Goal: Check status: Check status

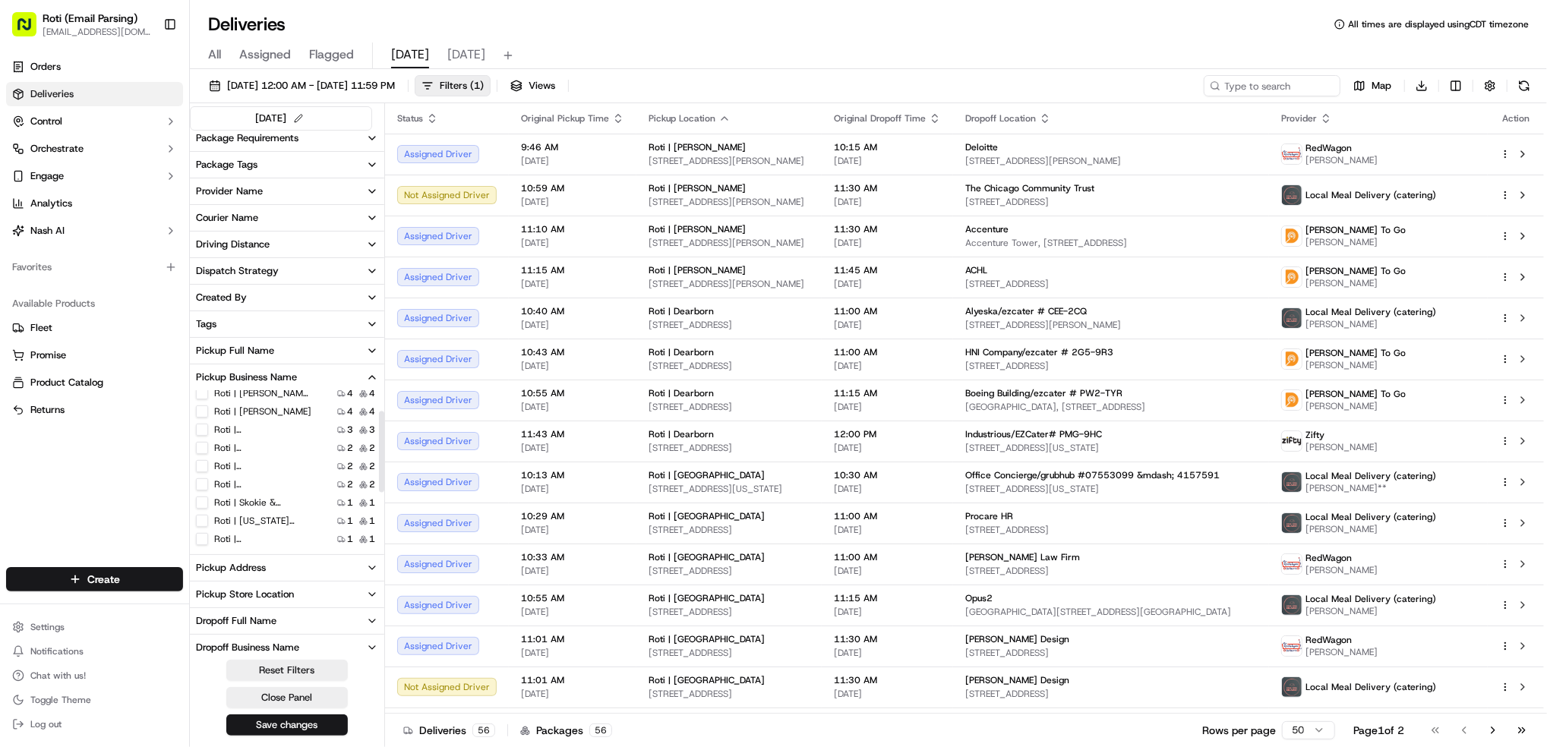
scroll to position [149, 0]
click at [270, 447] on label "Roti | [GEOGRAPHIC_DATA]" at bounding box center [262, 446] width 97 height 12
click at [208, 447] on Park "Roti | [GEOGRAPHIC_DATA]" at bounding box center [202, 446] width 12 height 12
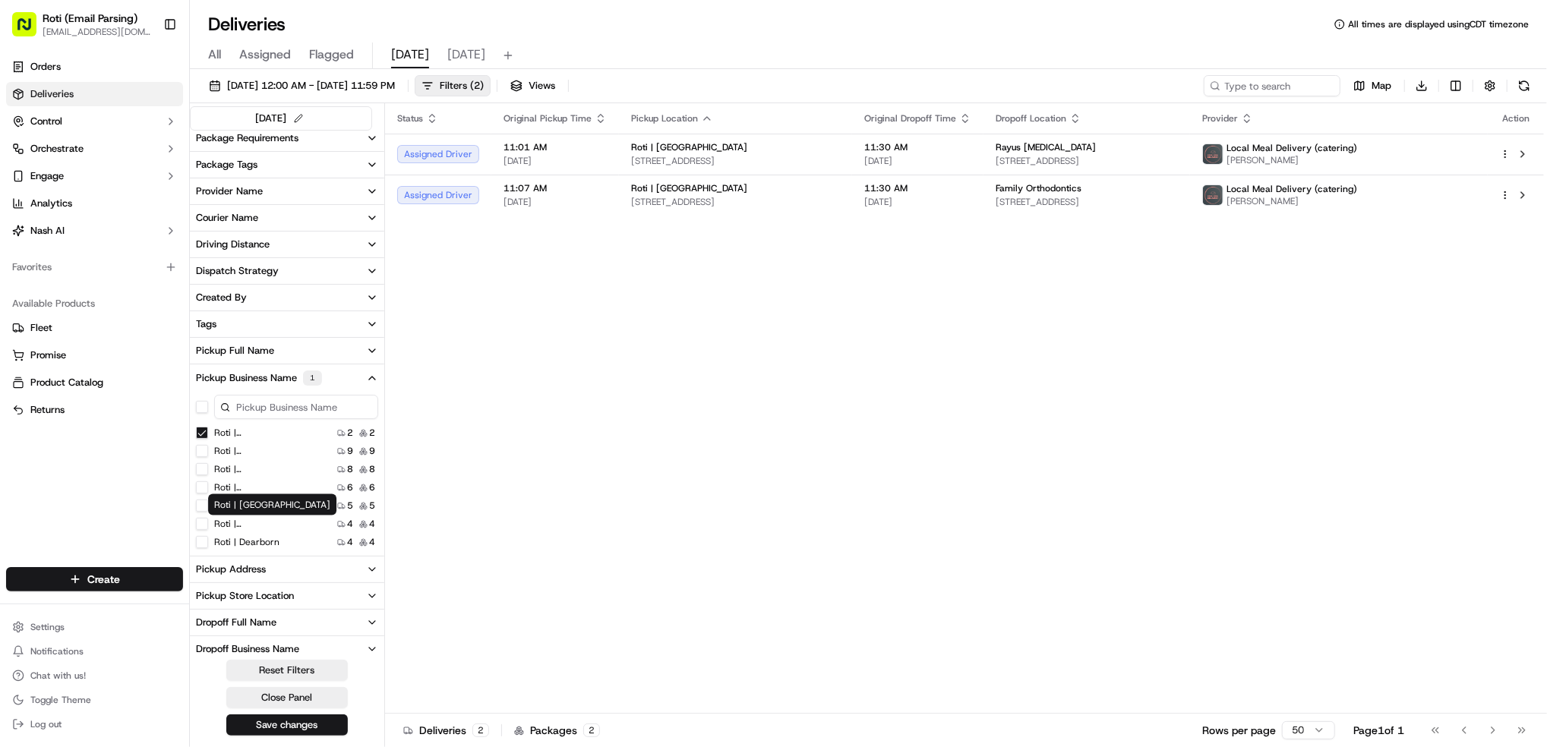
click at [266, 523] on label "Roti | [GEOGRAPHIC_DATA]" at bounding box center [262, 524] width 97 height 12
click at [208, 523] on Loop "Roti | [GEOGRAPHIC_DATA]" at bounding box center [202, 524] width 12 height 12
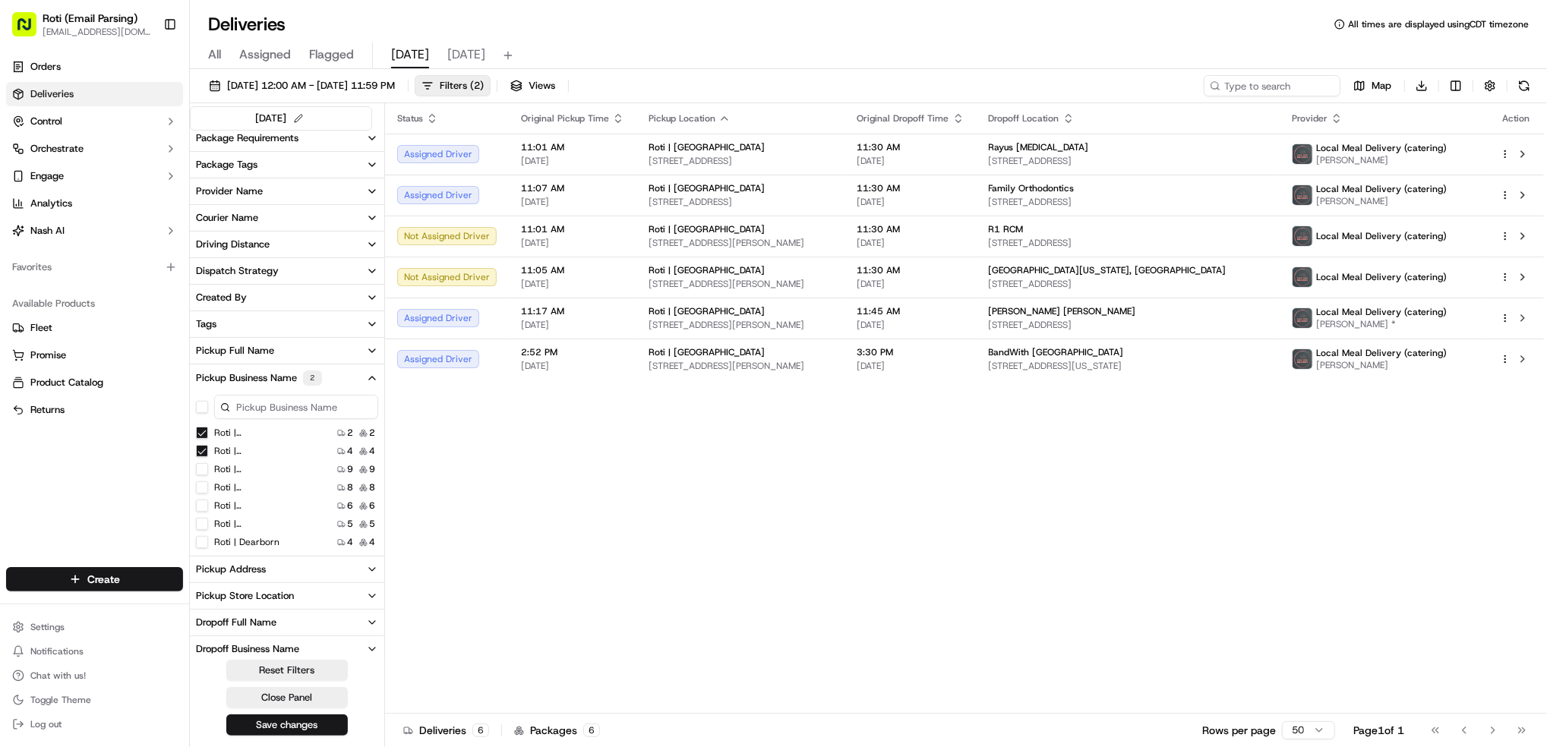
click at [201, 434] on Park "Roti | [GEOGRAPHIC_DATA]" at bounding box center [202, 433] width 12 height 12
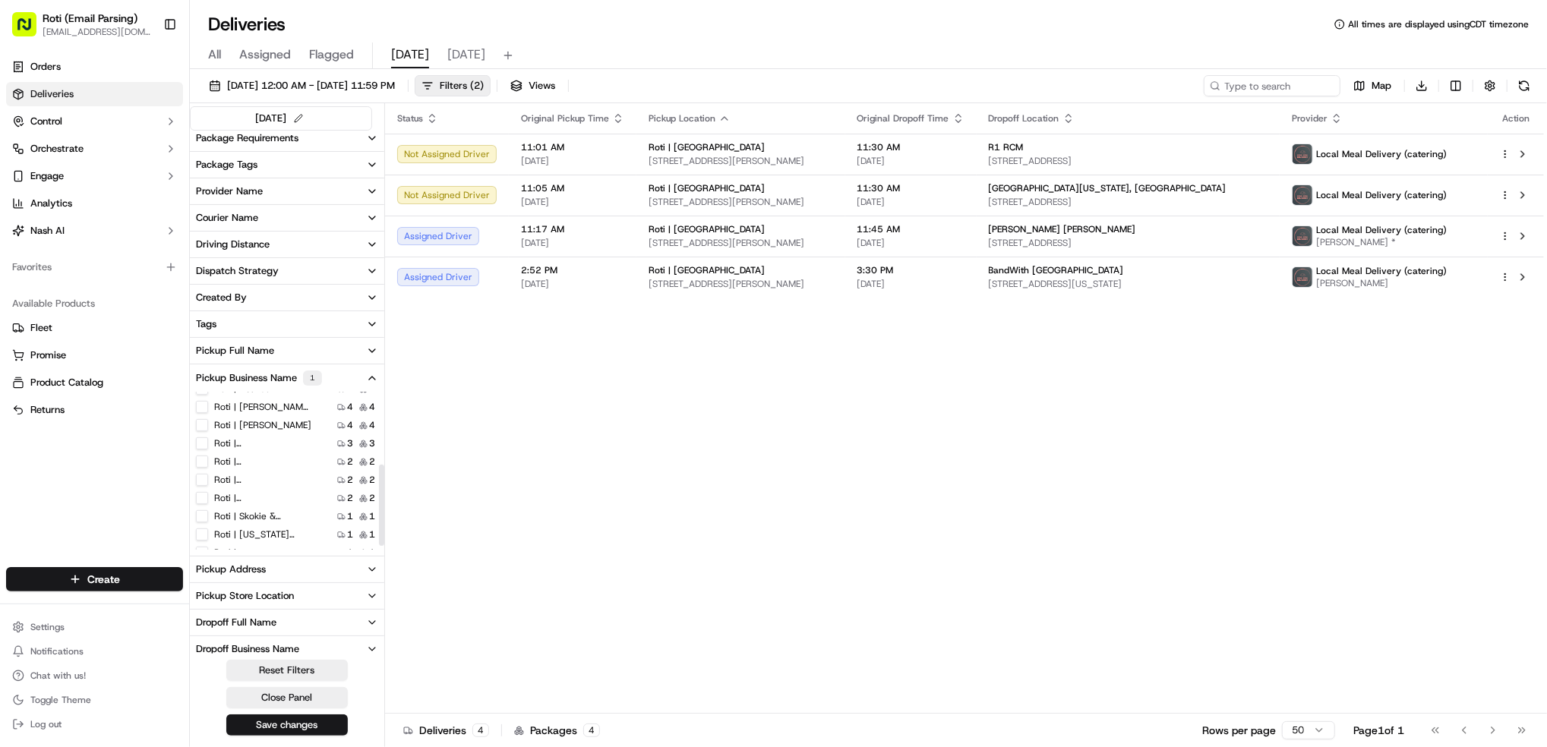
scroll to position [149, 0]
click at [203, 488] on MN "Roti | [GEOGRAPHIC_DATA]" at bounding box center [202, 484] width 12 height 12
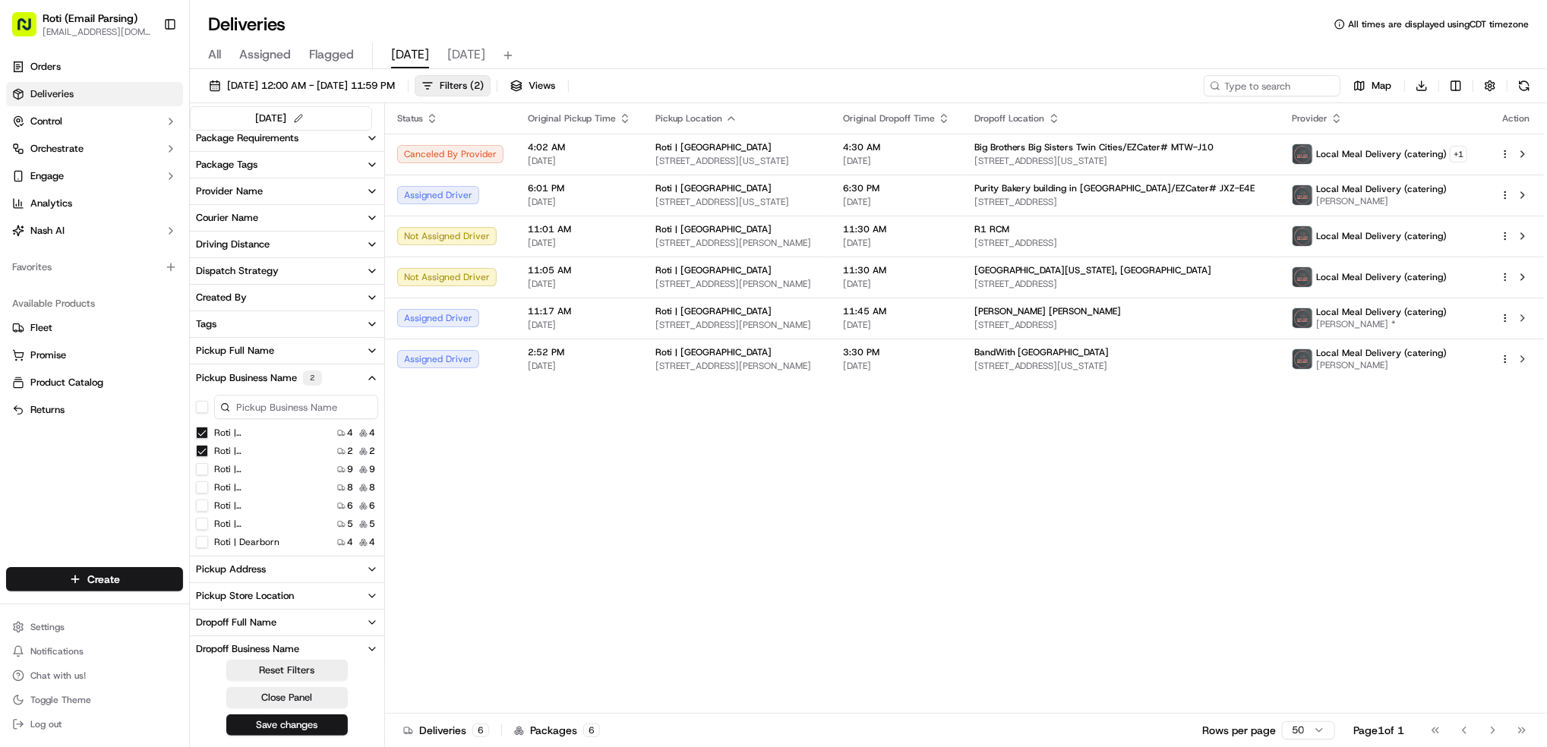
click at [201, 440] on div "Roti | [GEOGRAPHIC_DATA] 4 4" at bounding box center [287, 432] width 194 height 15
click at [200, 435] on Loop "Roti | [GEOGRAPHIC_DATA]" at bounding box center [202, 433] width 12 height 12
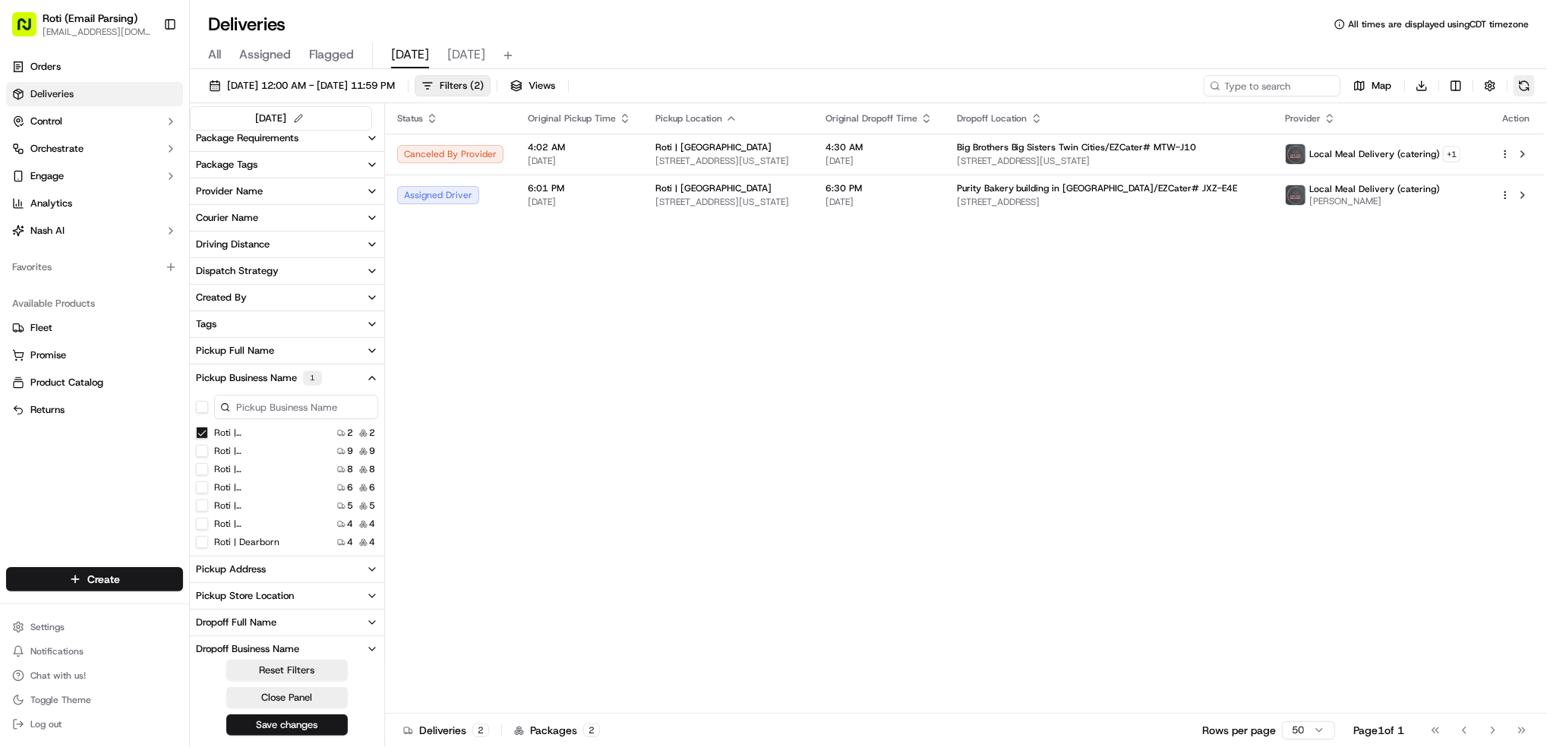
click at [1524, 89] on button at bounding box center [1523, 85] width 21 height 21
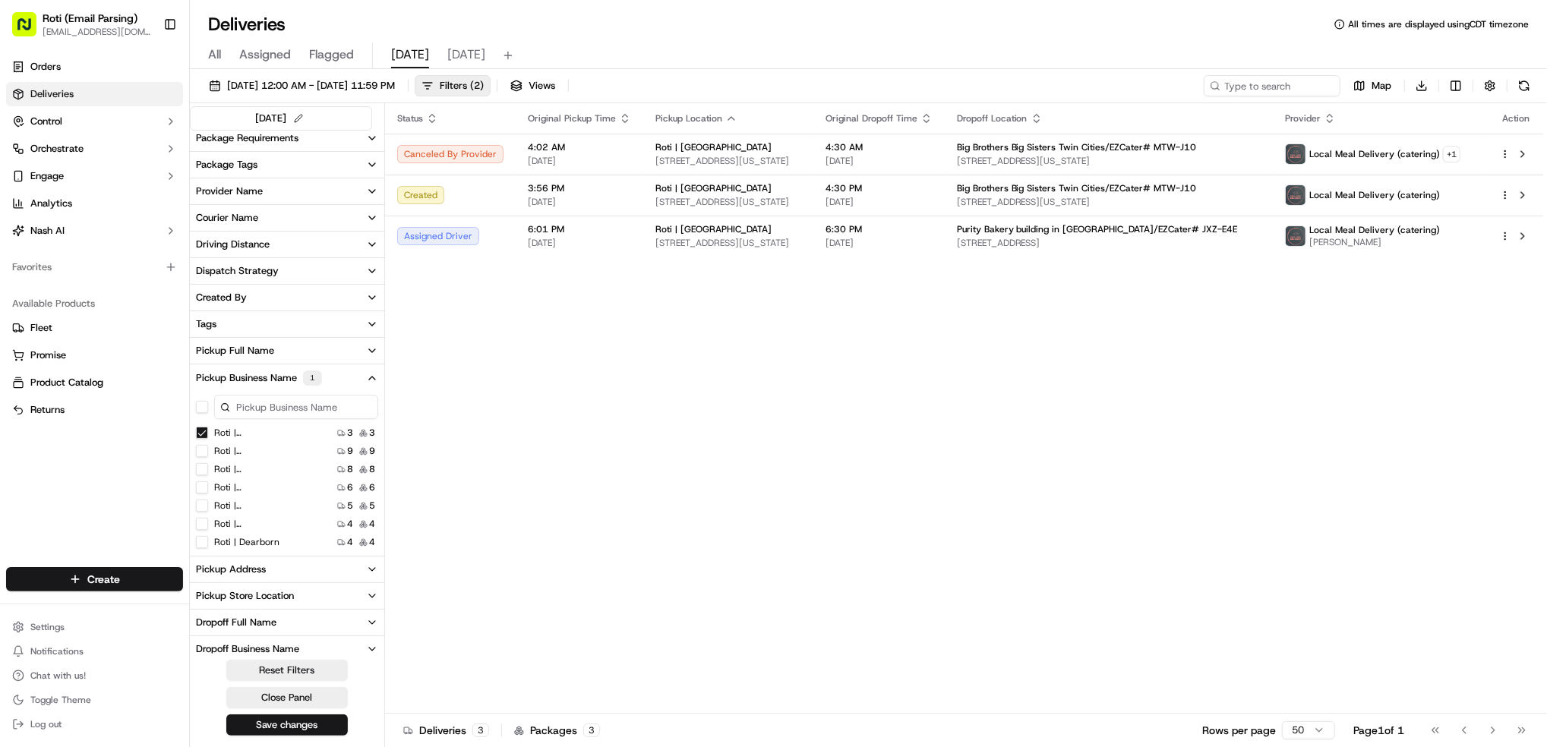
drag, startPoint x: 200, startPoint y: 432, endPoint x: 346, endPoint y: 287, distance: 205.7
click at [200, 432] on MN "Roti | [GEOGRAPHIC_DATA]" at bounding box center [202, 433] width 12 height 12
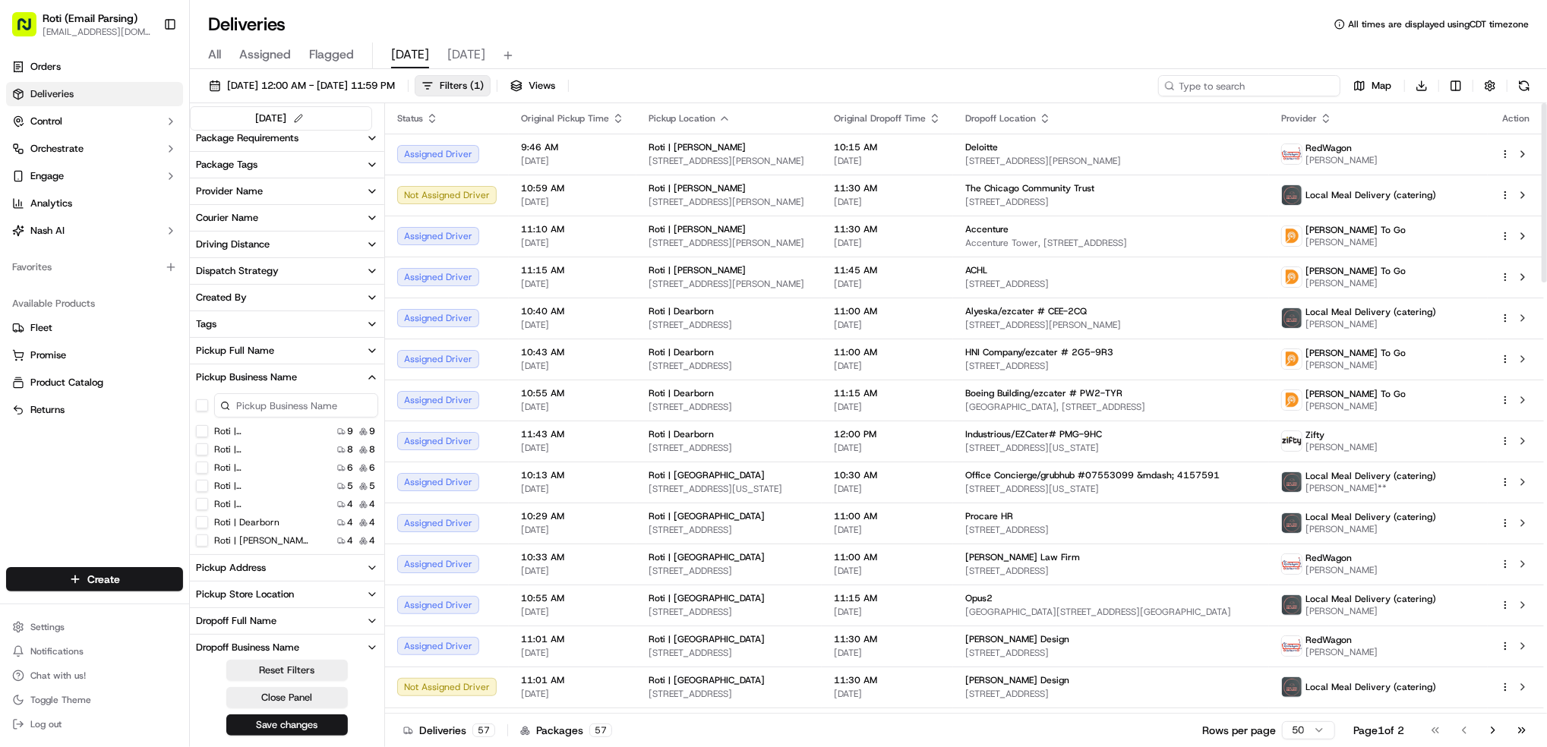
click at [1223, 82] on input at bounding box center [1249, 85] width 182 height 21
paste input "# RKC-YEP"
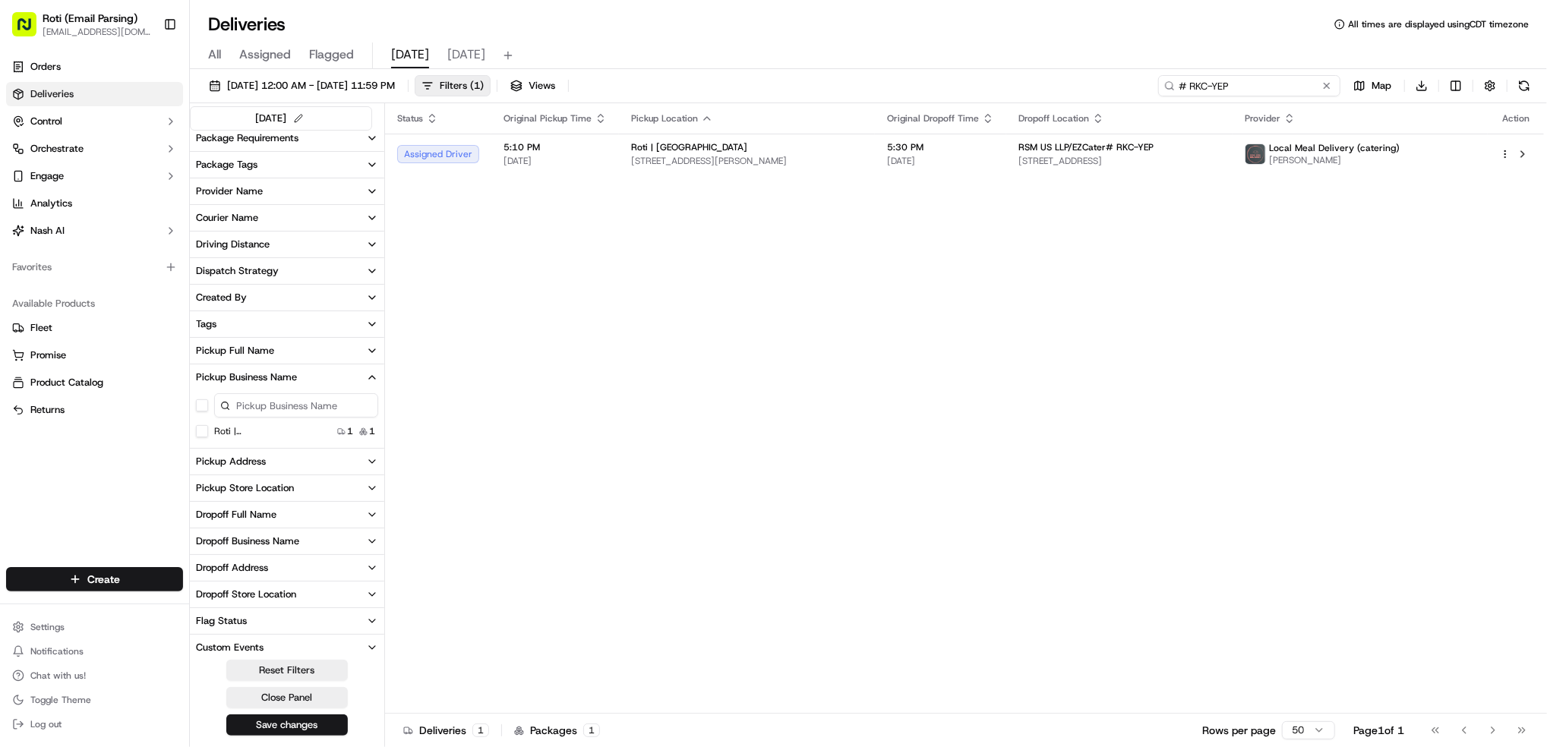
type input "# RKC-YEP"
drag, startPoint x: 1250, startPoint y: 80, endPoint x: 1120, endPoint y: 73, distance: 130.0
click at [1150, 75] on div "[DATE] 12:00 AM - [DATE] 11:59 PM Filters ( 1 ) Views # RKC-YEP Map Download" at bounding box center [868, 89] width 1357 height 28
paste input "# MTW-J10"
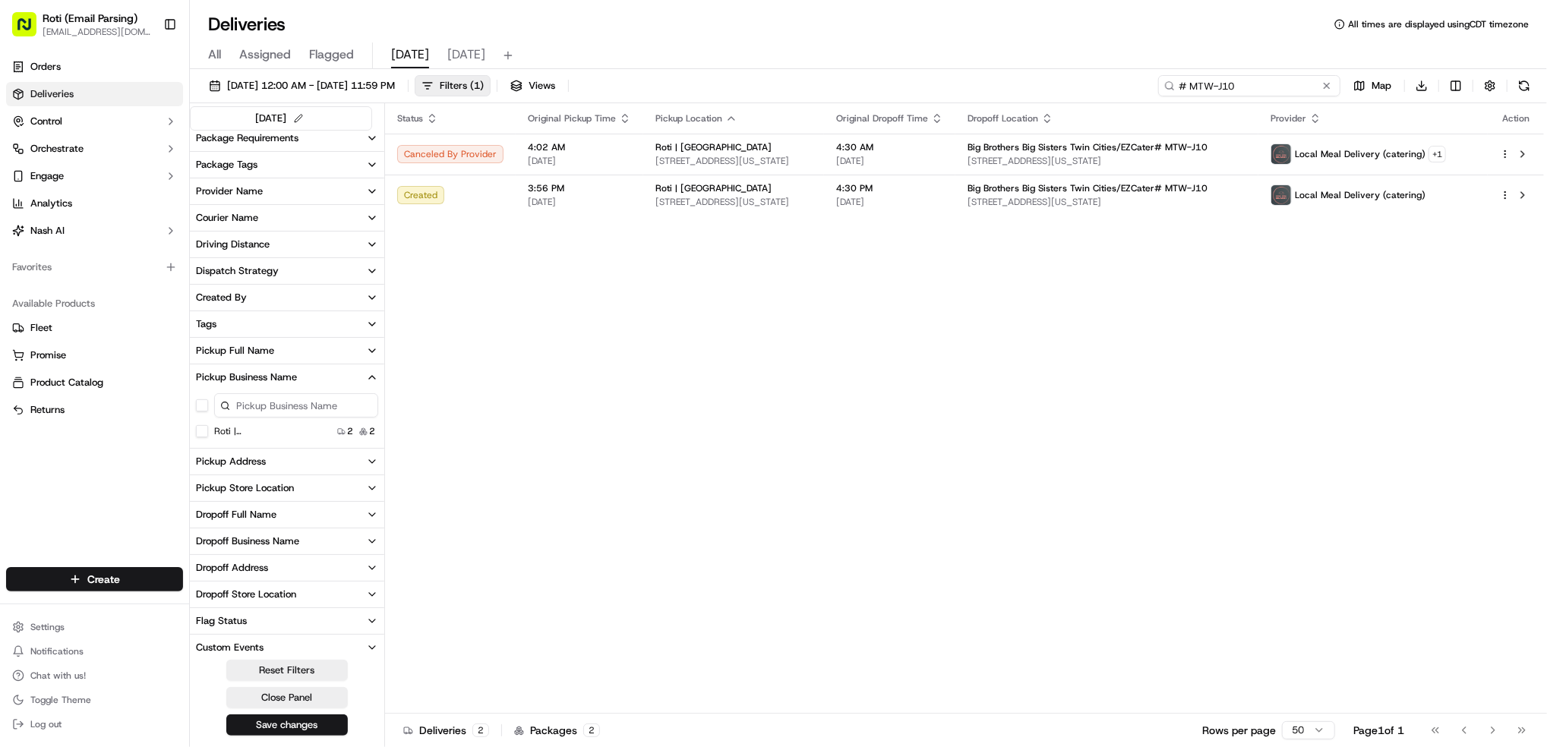
type input "# MTW-J10"
drag, startPoint x: 1249, startPoint y: 84, endPoint x: 791, endPoint y: 60, distance: 459.3
click at [908, 67] on div "Deliveries All times are displayed using CDT timezone All Assigned Flagged [DAT…" at bounding box center [868, 373] width 1357 height 747
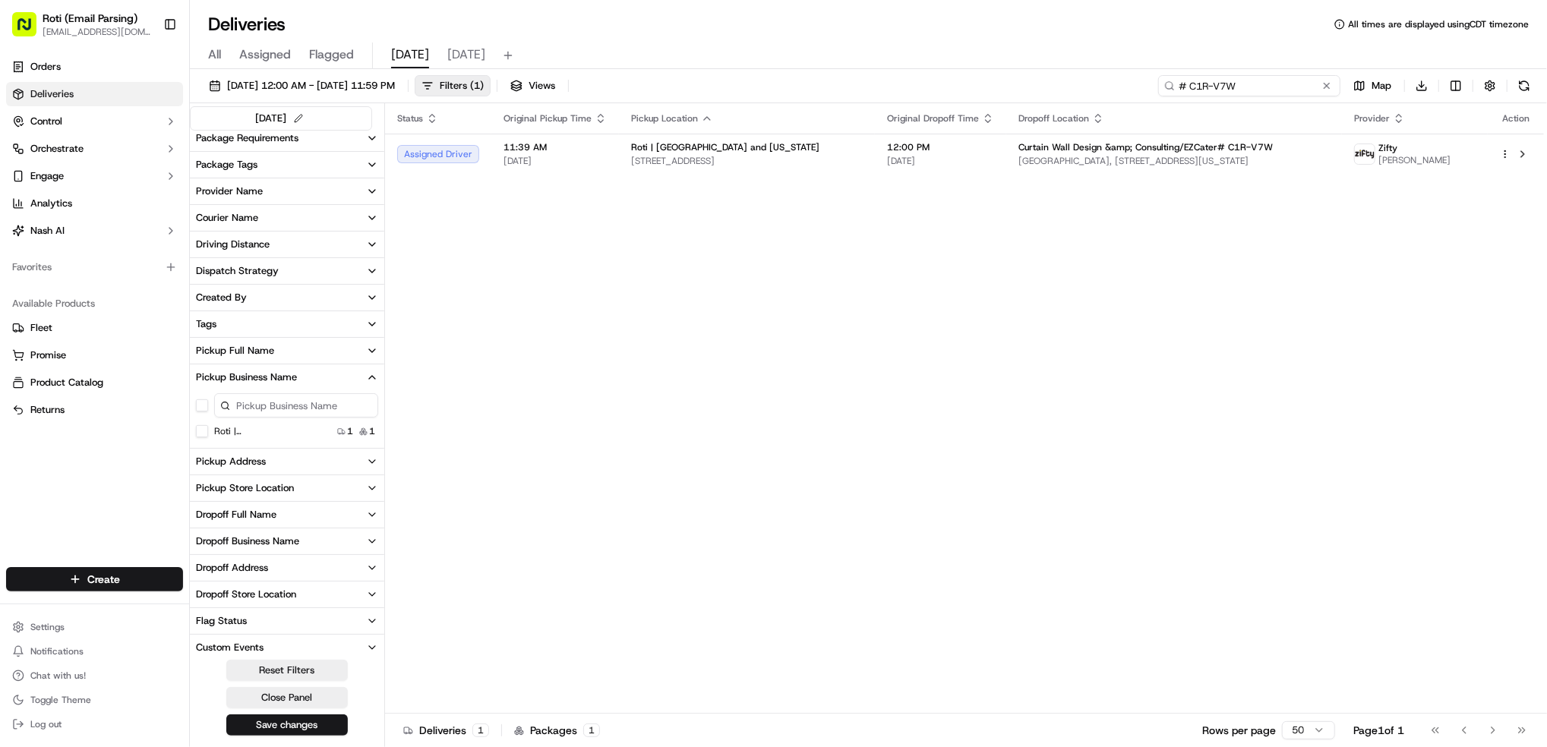
type input "# C1R-V7W"
drag, startPoint x: 1242, startPoint y: 84, endPoint x: 921, endPoint y: 73, distance: 321.4
click at [972, 77] on div "[DATE] 12:00 AM - [DATE] 11:59 PM Filters ( 1 ) Views # C1R-V7W Map Download" at bounding box center [868, 89] width 1357 height 28
paste input "# MFJ-4JX"
type input "# MFJ-4JX"
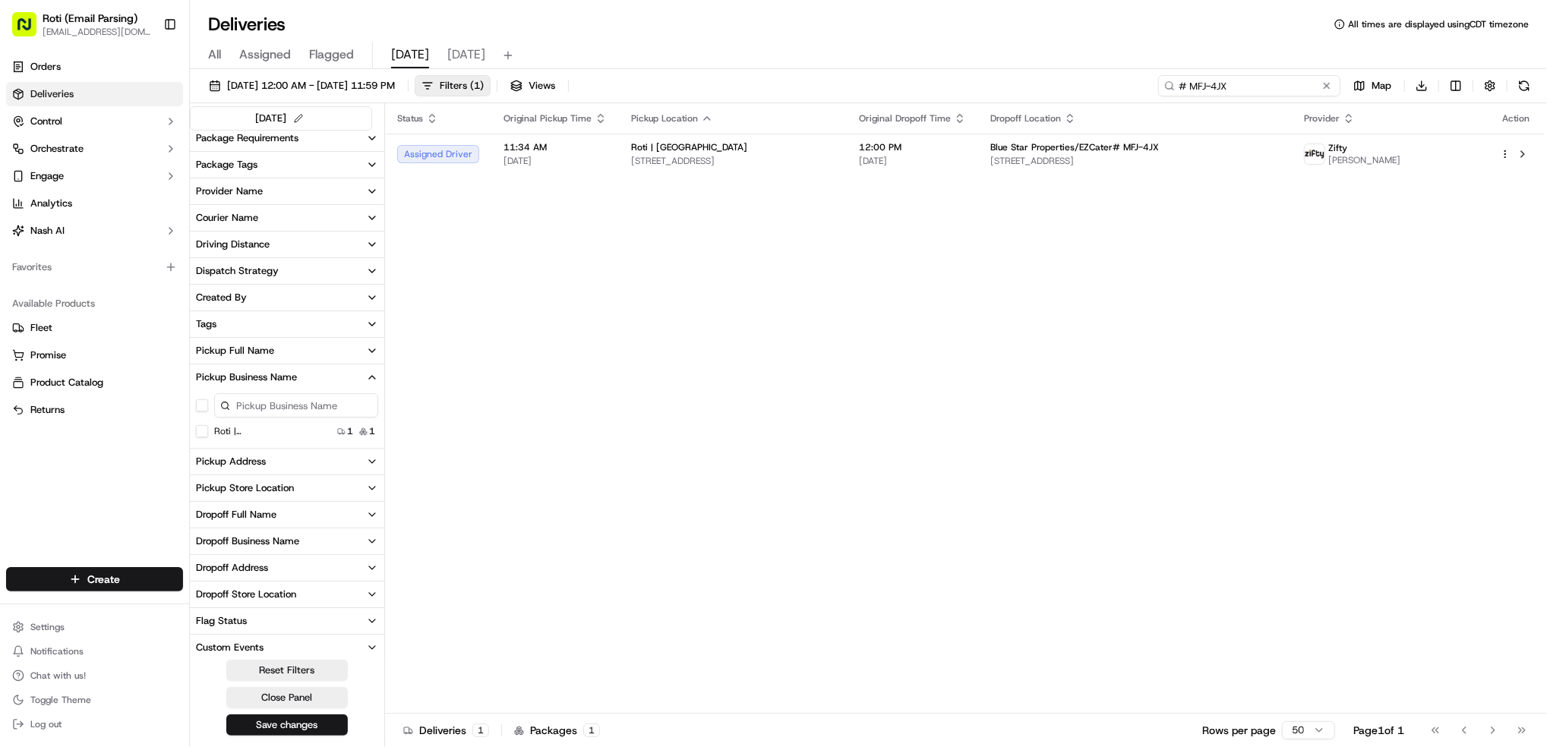
drag, startPoint x: 1238, startPoint y: 88, endPoint x: 958, endPoint y: 74, distance: 280.5
click at [1075, 75] on div "[DATE] 12:00 AM - [DATE] 11:59 PM Filters ( 1 ) Views # MFJ-4JX Map Download" at bounding box center [868, 89] width 1357 height 28
paste input "# PMG-9HC"
type input "# PMG-9HC"
drag, startPoint x: 1262, startPoint y: 88, endPoint x: 705, endPoint y: 7, distance: 562.5
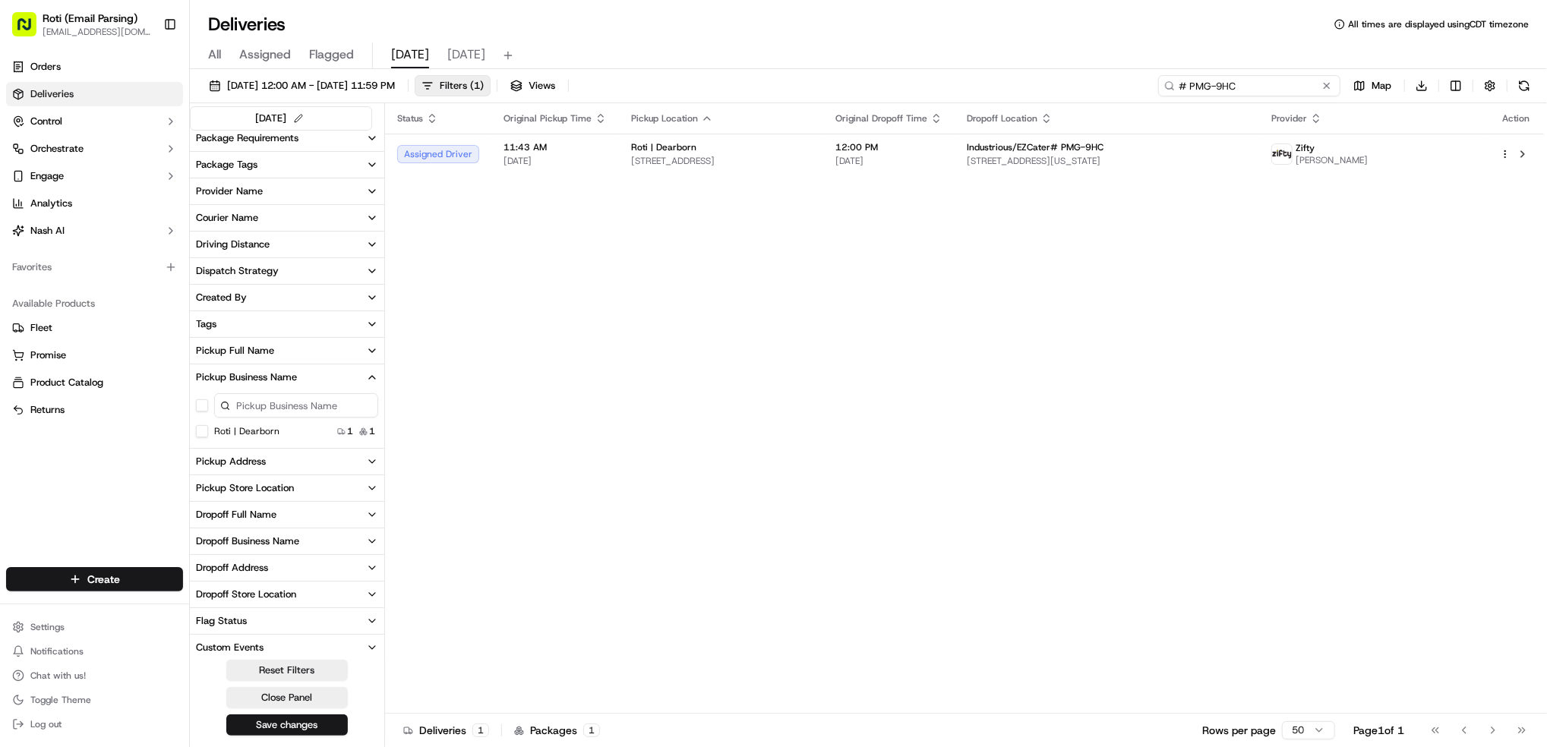
click at [929, 50] on div "Deliveries All times are displayed using CDT timezone All Assigned Flagged [DAT…" at bounding box center [868, 373] width 1357 height 747
paste input "# 1YW-996"
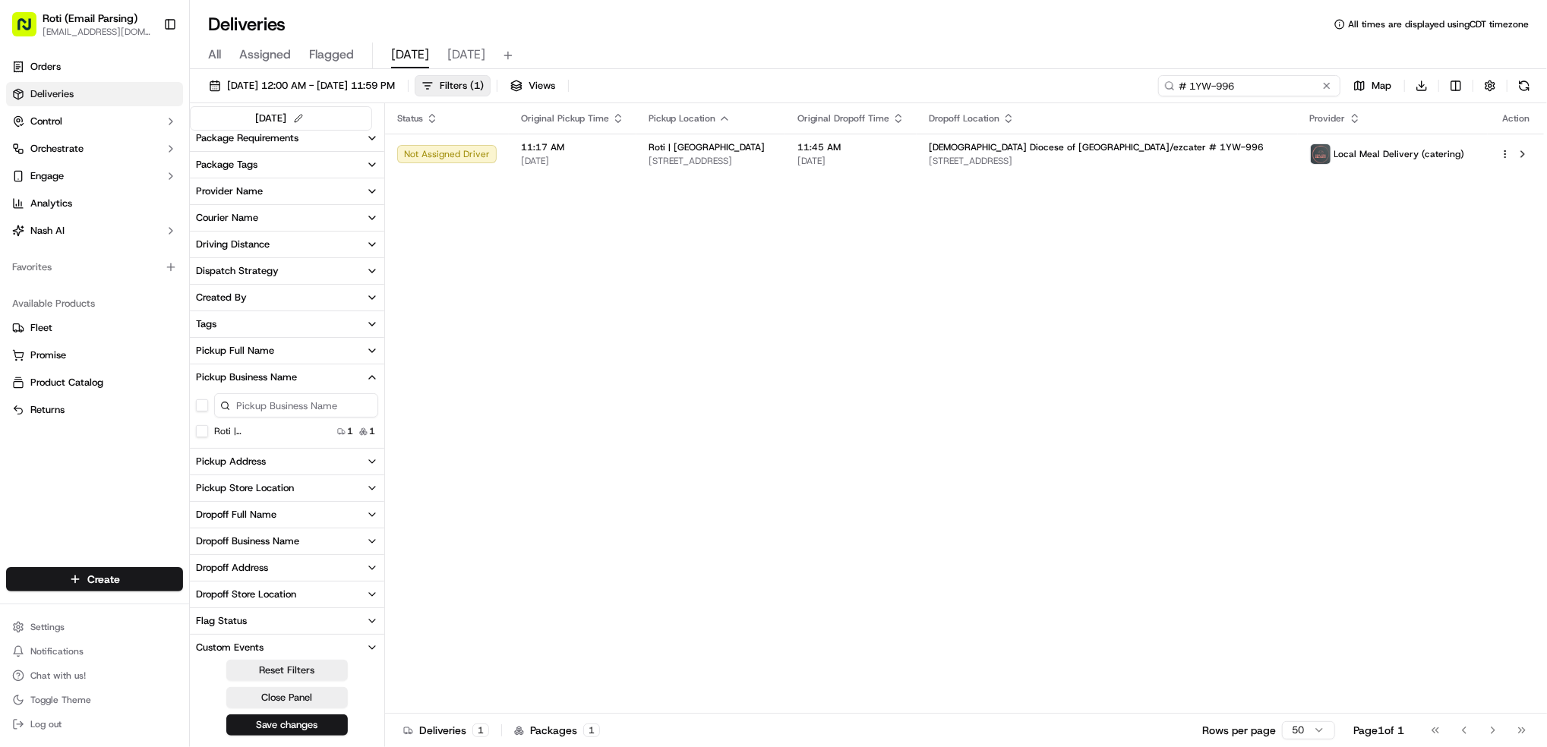
type input "# 1YW-996"
drag, startPoint x: 1277, startPoint y: 92, endPoint x: 432, endPoint y: 27, distance: 846.9
click at [978, 57] on div "Deliveries All times are displayed using CDT timezone All Assigned Flagged [DAT…" at bounding box center [868, 373] width 1357 height 747
paste input "# JXZ-E4E"
type input "# JXZ-E4E"
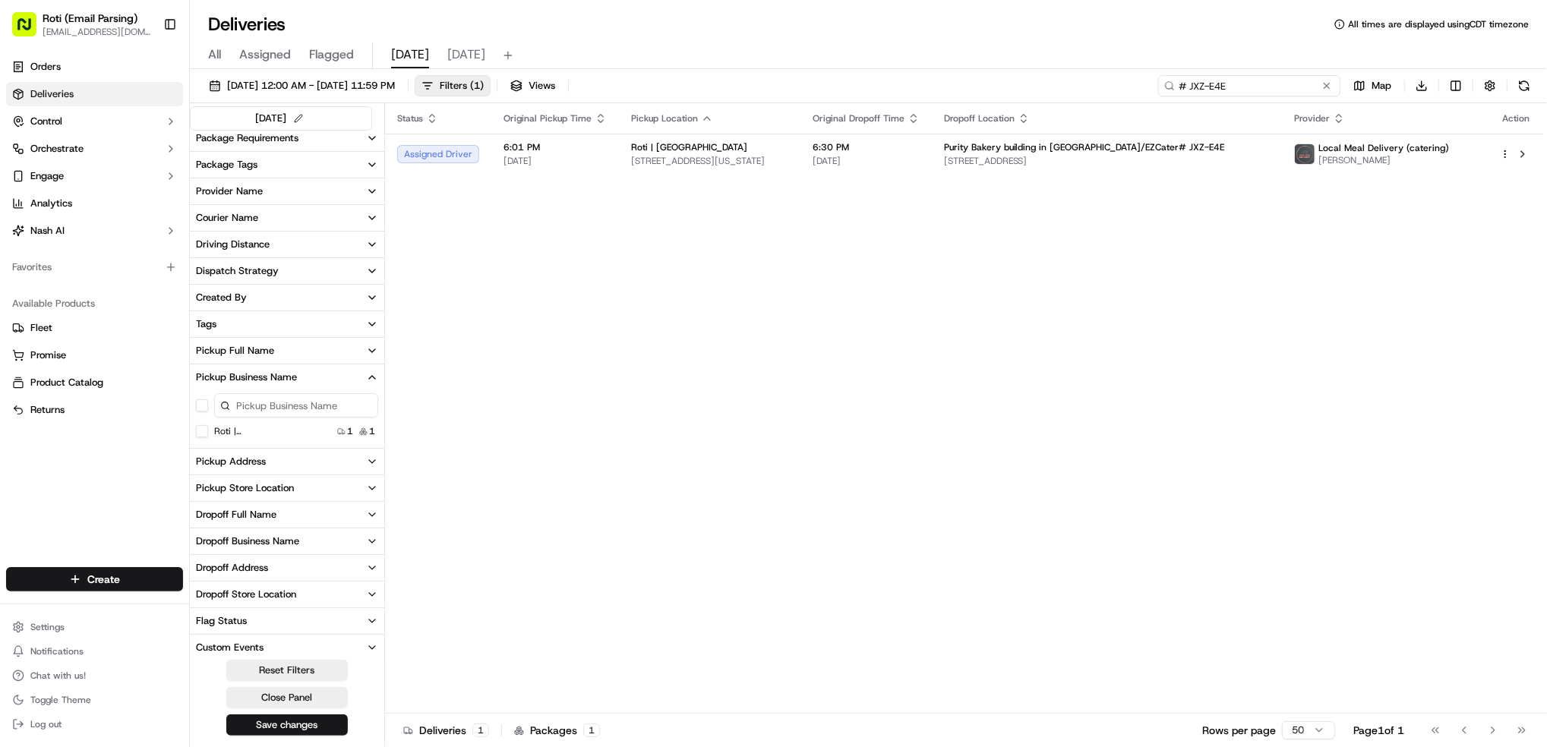
drag, startPoint x: 1274, startPoint y: 89, endPoint x: 630, endPoint y: 55, distance: 645.6
click at [1002, 79] on div "[DATE] 12:00 AM - [DATE] 11:59 PM Filters ( 1 ) Views # JXZ-E4E Map Download" at bounding box center [868, 89] width 1357 height 28
paste input "# W5G-8C2"
type input "# W5G-8C2"
drag, startPoint x: 1244, startPoint y: 84, endPoint x: 598, endPoint y: 80, distance: 646.2
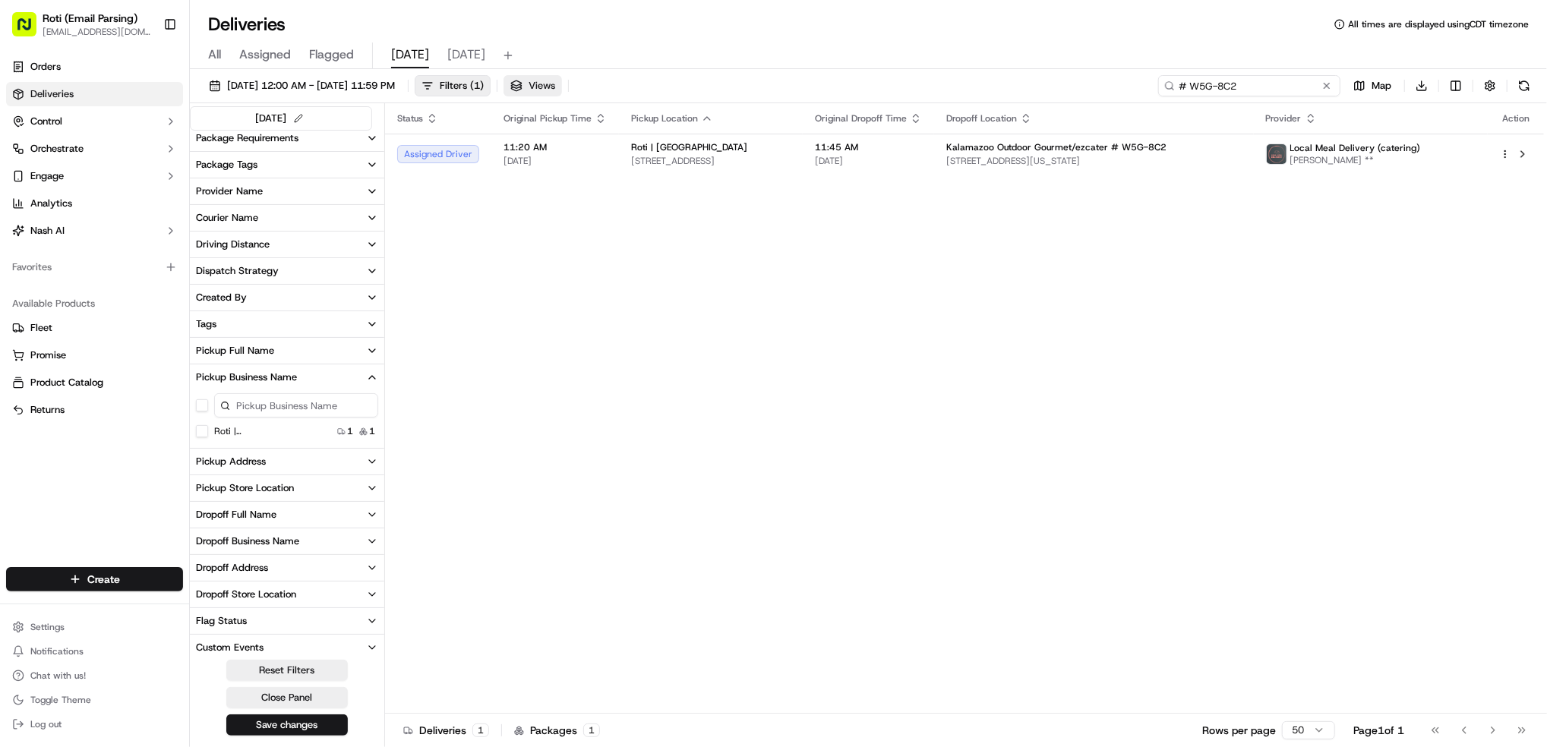
click at [919, 76] on div "[DATE] 12:00 AM - [DATE] 11:59 PM Filters ( 1 ) Views # W5G-8C2 Map Download" at bounding box center [868, 89] width 1357 height 28
paste input "# H5U-AP3"
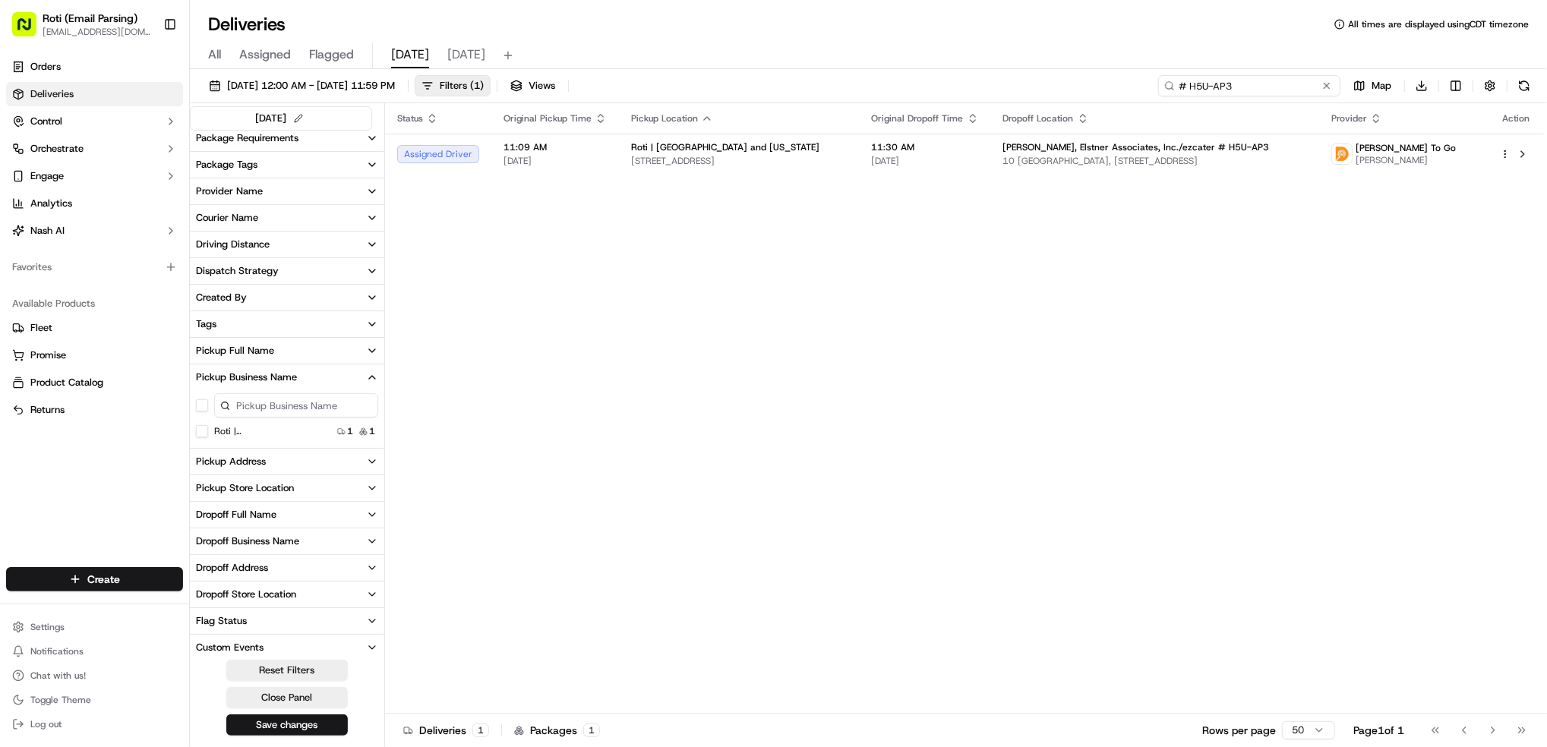
type input "# H5U-AP3"
drag, startPoint x: 1264, startPoint y: 85, endPoint x: 835, endPoint y: 32, distance: 431.6
click at [835, 32] on div "Deliveries All times are displayed using CDT timezone All Assigned Flagged [DAT…" at bounding box center [868, 373] width 1357 height 747
paste input "# T39-YZ9"
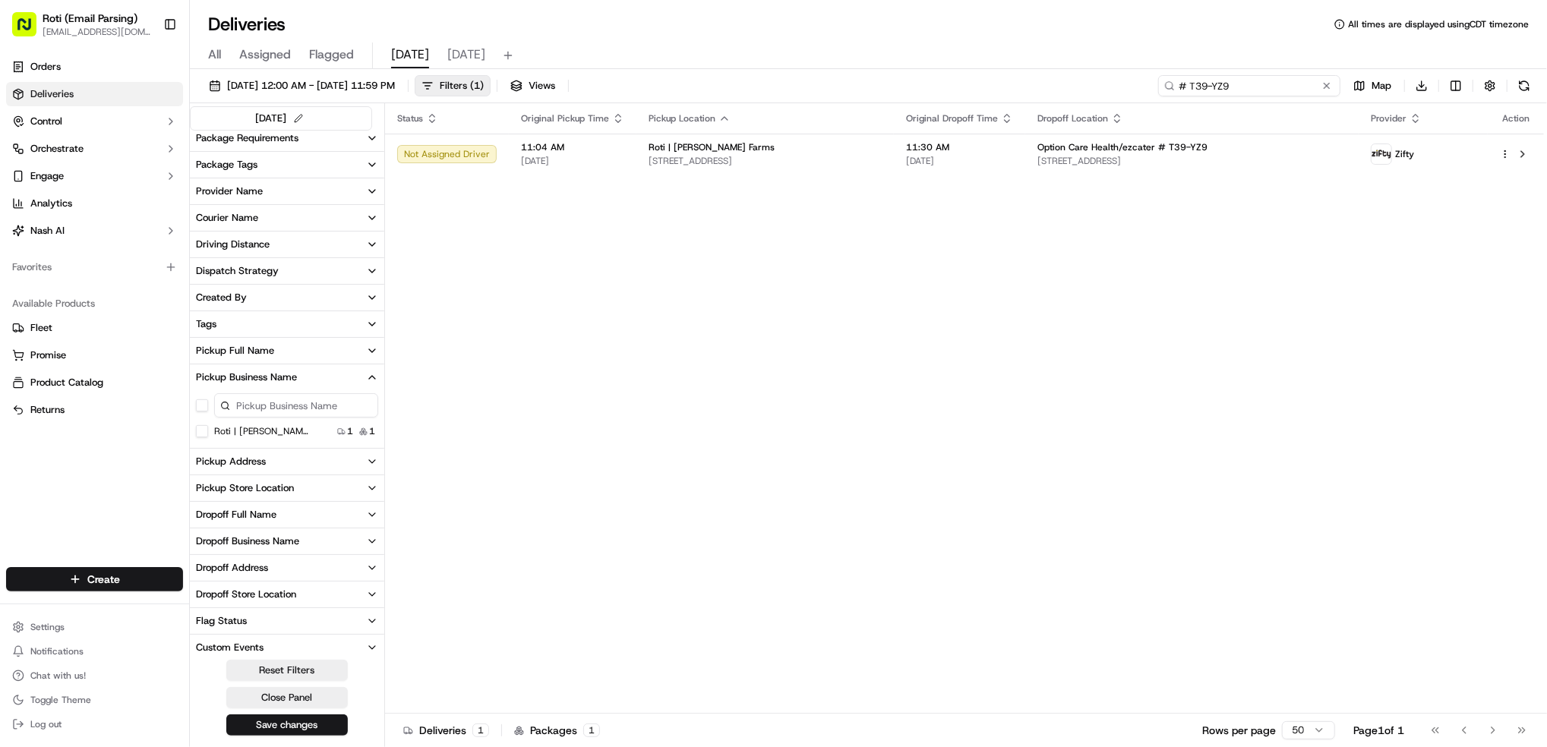
type input "# T39-YZ9"
drag, startPoint x: 1172, startPoint y: 90, endPoint x: 705, endPoint y: 91, distance: 467.0
click at [901, 97] on div "[DATE] 12:00 AM - [DATE] 11:59 PM Filters ( 1 ) Views # T39-YZ9 Map Download" at bounding box center [868, 89] width 1357 height 28
paste input "# A6K-HMH"
type input "# A6K-HMH"
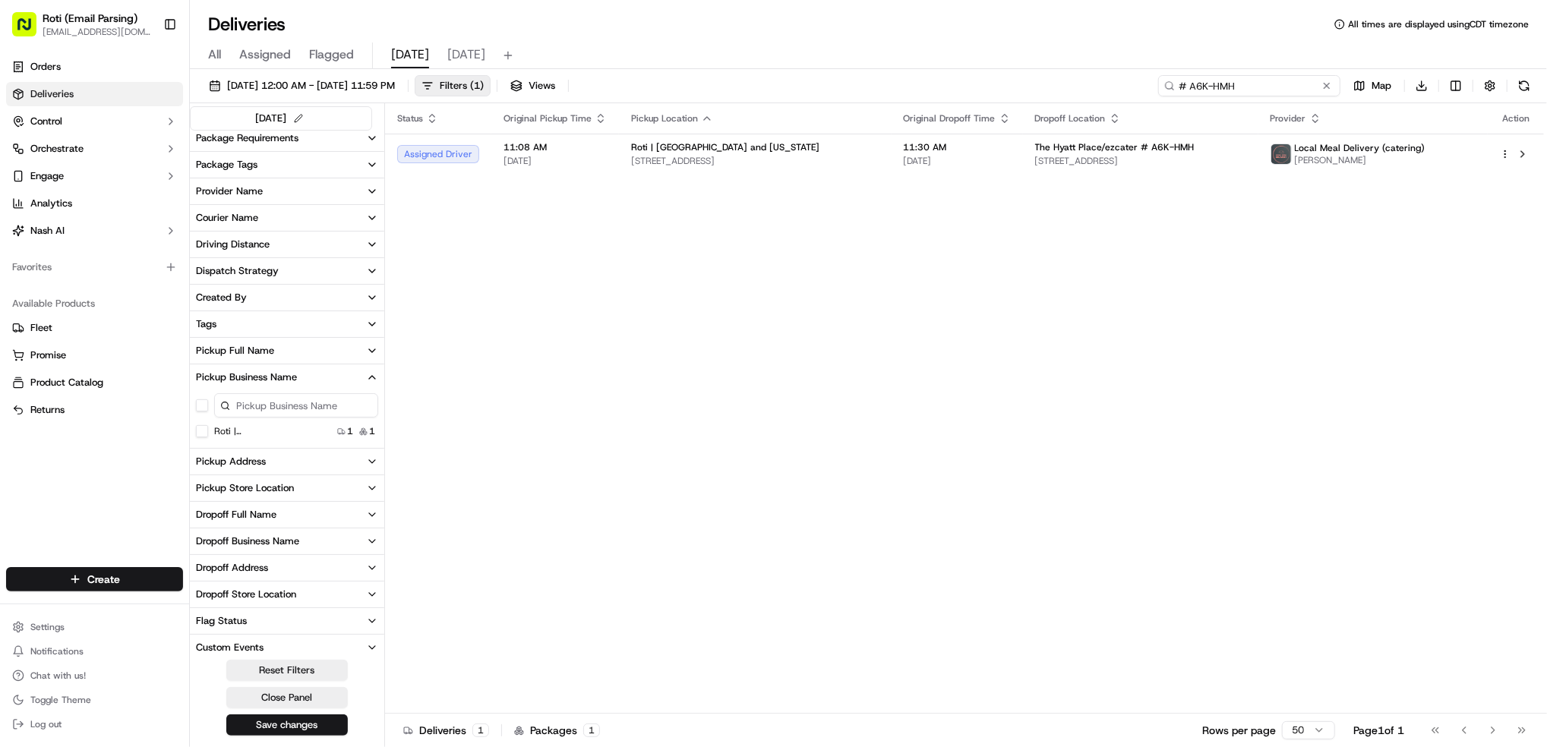
drag, startPoint x: 1242, startPoint y: 90, endPoint x: 822, endPoint y: 52, distance: 421.6
click at [899, 72] on div "[DATE] 12:00 AM - [DATE] 11:59 PM Filters ( 1 ) Views # A6K-HMH Map Download [D…" at bounding box center [868, 409] width 1357 height 681
paste input "# H6T-QTF"
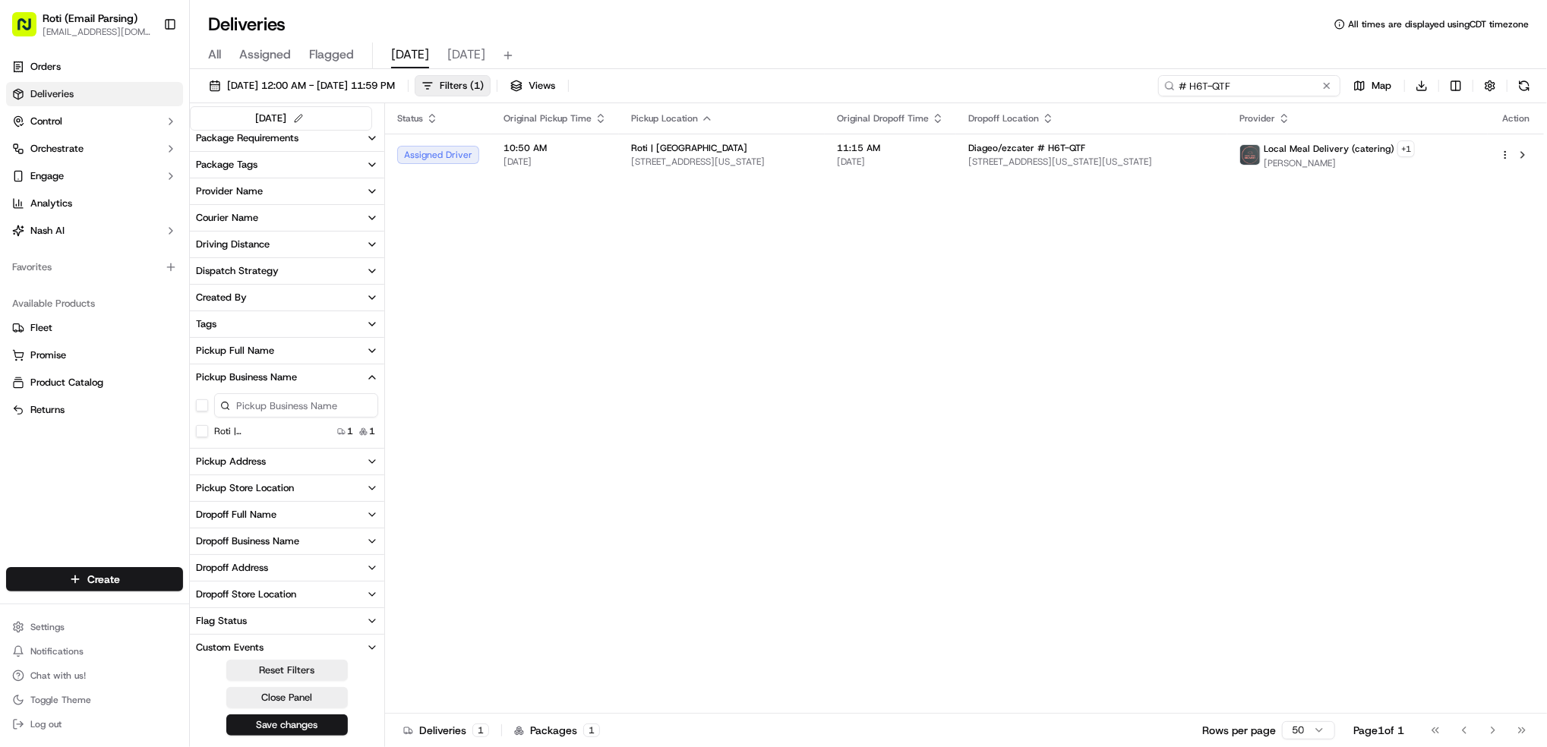
type input "# H6T-QTF"
drag, startPoint x: 1232, startPoint y: 84, endPoint x: 544, endPoint y: 36, distance: 688.9
click at [557, 36] on div "Deliveries All times are displayed using CDT timezone All Assigned Flagged [DAT…" at bounding box center [868, 373] width 1357 height 747
paste input "# PW2-TYR"
type input "# PW2-TYR"
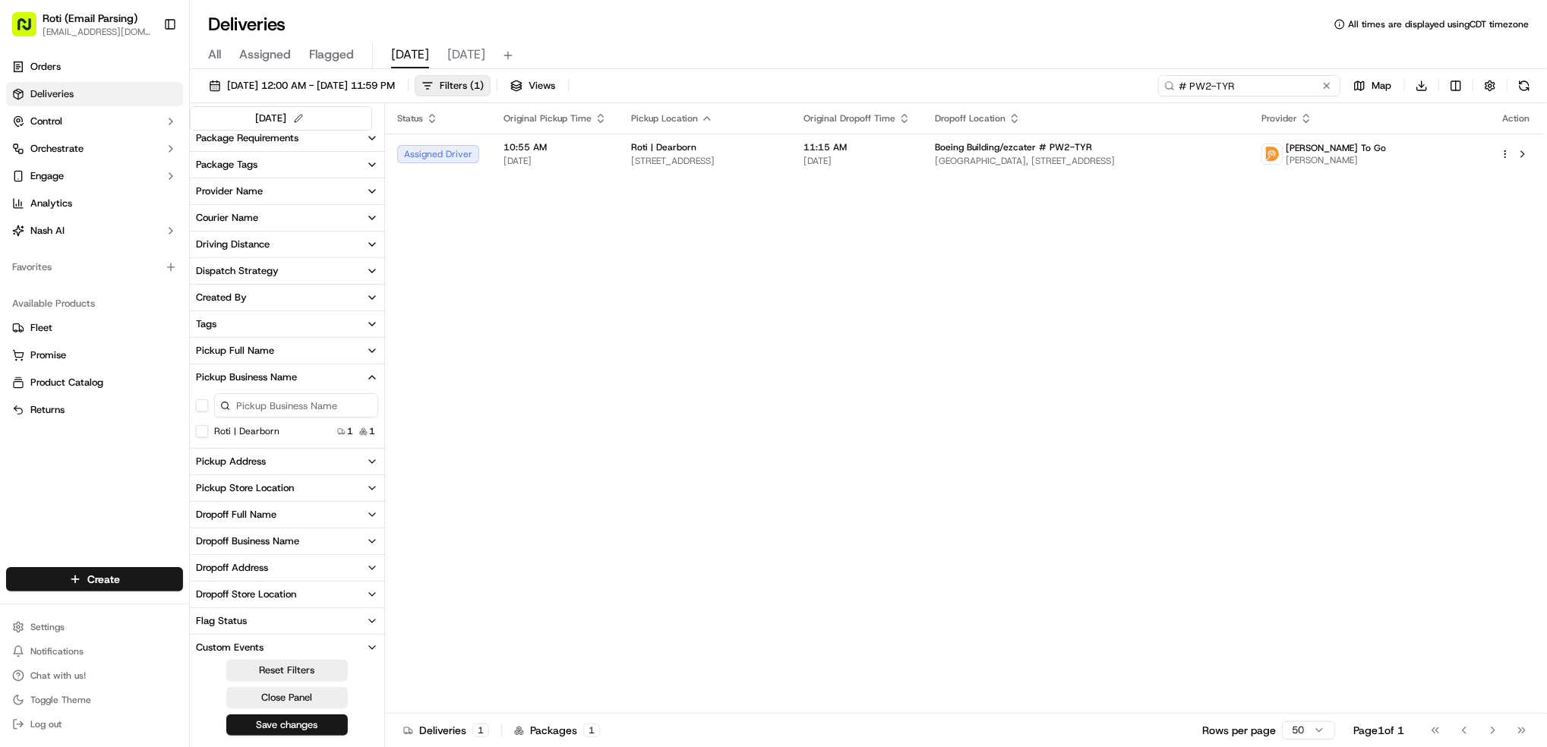
drag, startPoint x: 1273, startPoint y: 84, endPoint x: 377, endPoint y: 3, distance: 899.7
click at [1056, 85] on div "[DATE] 12:00 AM - [DATE] 11:59 PM Filters ( 1 ) Views # PW2-TYR Map Download" at bounding box center [868, 89] width 1357 height 28
paste input "# M1W-5U8"
type input "# M1W-5U8"
drag, startPoint x: 1264, startPoint y: 83, endPoint x: 757, endPoint y: 47, distance: 508.5
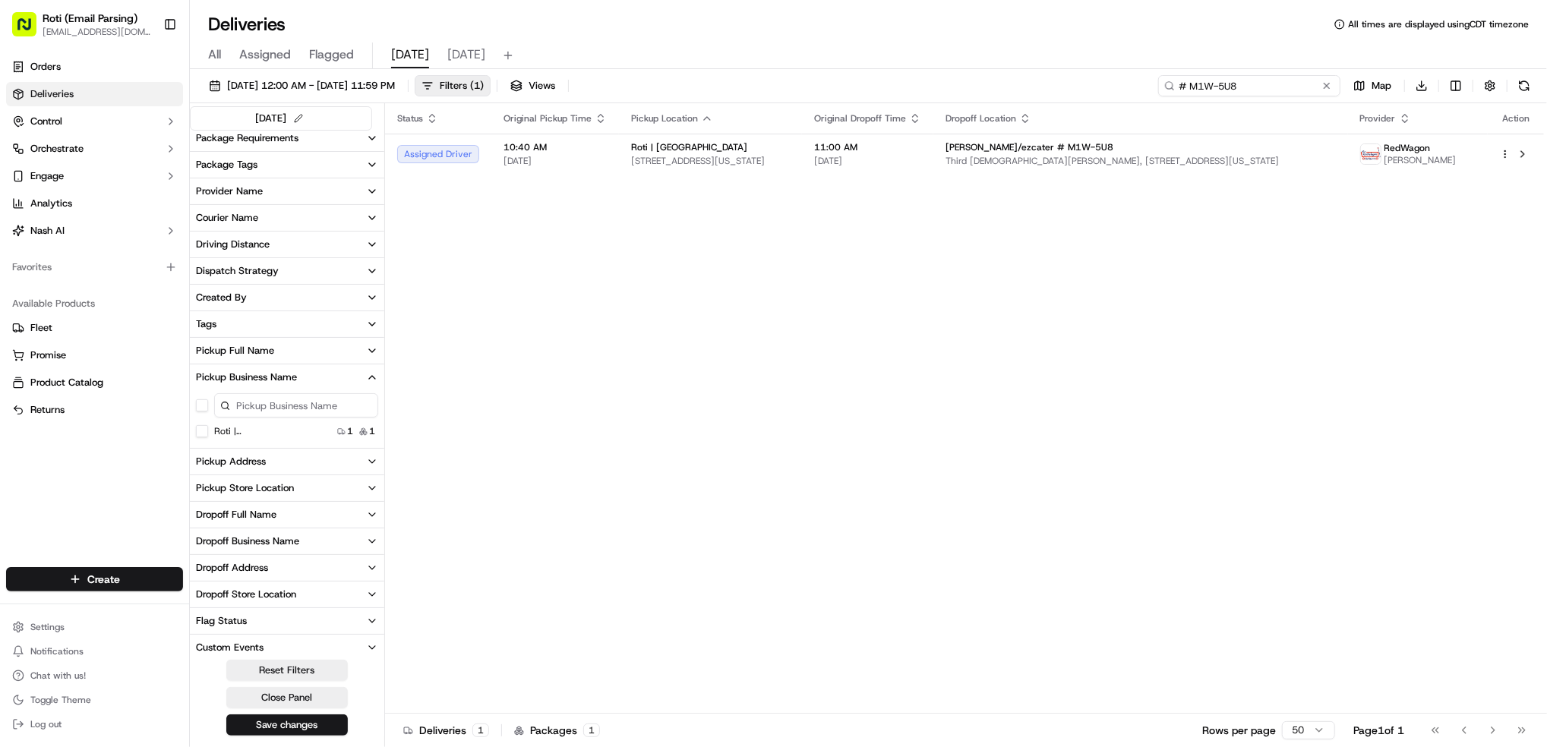
click at [944, 55] on div "Deliveries All times are displayed using CDT timezone All Assigned Flagged [DAT…" at bounding box center [868, 373] width 1357 height 747
paste input "# CEE-2CQ"
type input "# CEE-2CQ"
drag, startPoint x: 1245, startPoint y: 83, endPoint x: 623, endPoint y: 53, distance: 622.6
click at [687, 53] on div "Deliveries All times are displayed using CDT timezone All Assigned Flagged [DAT…" at bounding box center [868, 373] width 1357 height 747
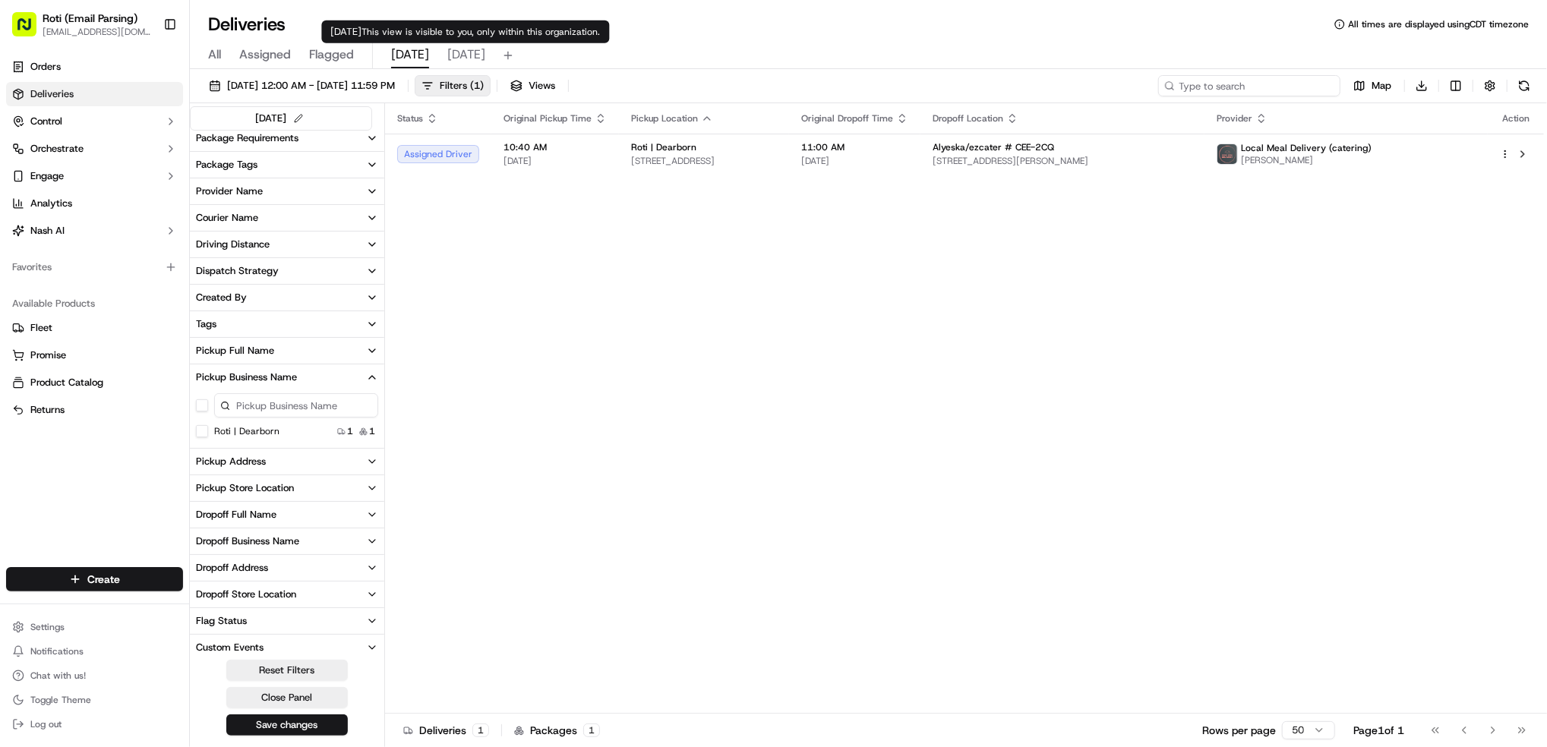
paste input "# 5JT-F0R"
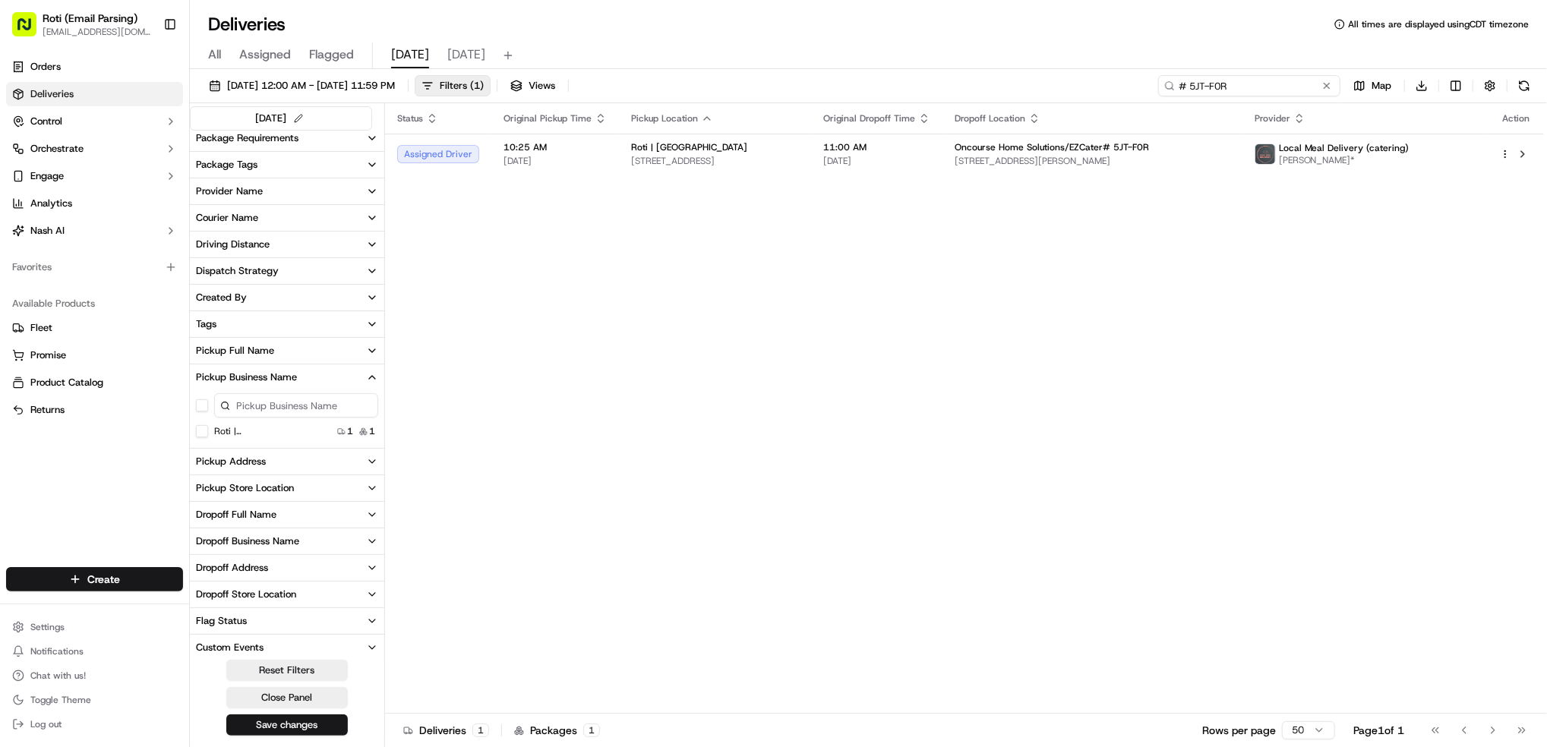
type input "# 5JT-F0R"
drag, startPoint x: 1242, startPoint y: 85, endPoint x: 615, endPoint y: 82, distance: 626.5
click at [888, 84] on div "[DATE] 12:00 AM - [DATE] 11:59 PM Filters ( 1 ) Views # 5JT-F0R Map Download" at bounding box center [868, 89] width 1357 height 28
paste input "# 2G5-9R3"
type input "# 2G5-9R3"
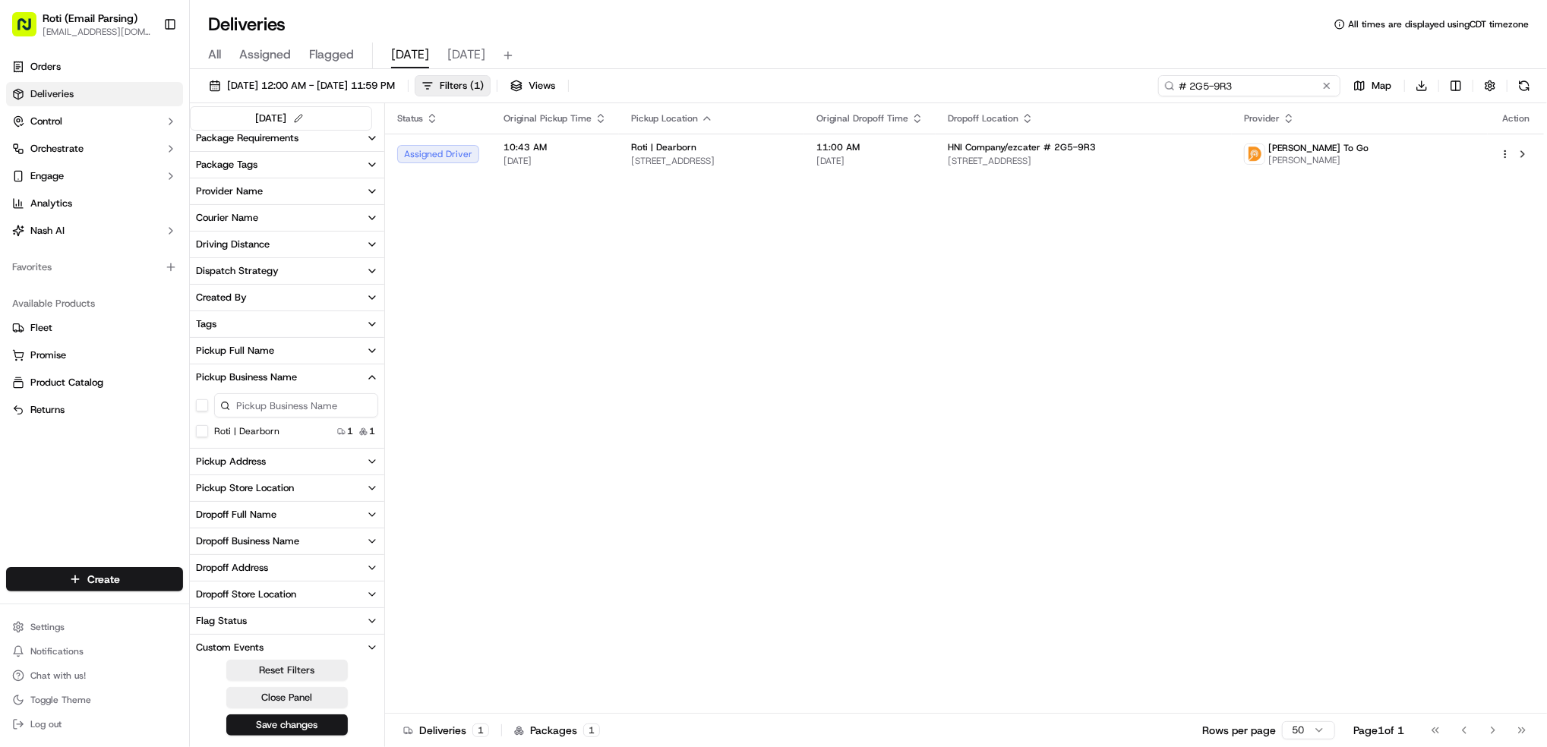
drag, startPoint x: 1240, startPoint y: 86, endPoint x: 843, endPoint y: 40, distance: 399.8
click at [1151, 71] on div "[DATE] 12:00 AM - [DATE] 11:59 PM Filters ( 1 ) Views # 2G5-9R3 Map Download [D…" at bounding box center [868, 409] width 1357 height 681
paste input "# ZXG-MFE"
type input "# ZXG-MFE"
drag, startPoint x: 1260, startPoint y: 86, endPoint x: 525, endPoint y: 43, distance: 736.3
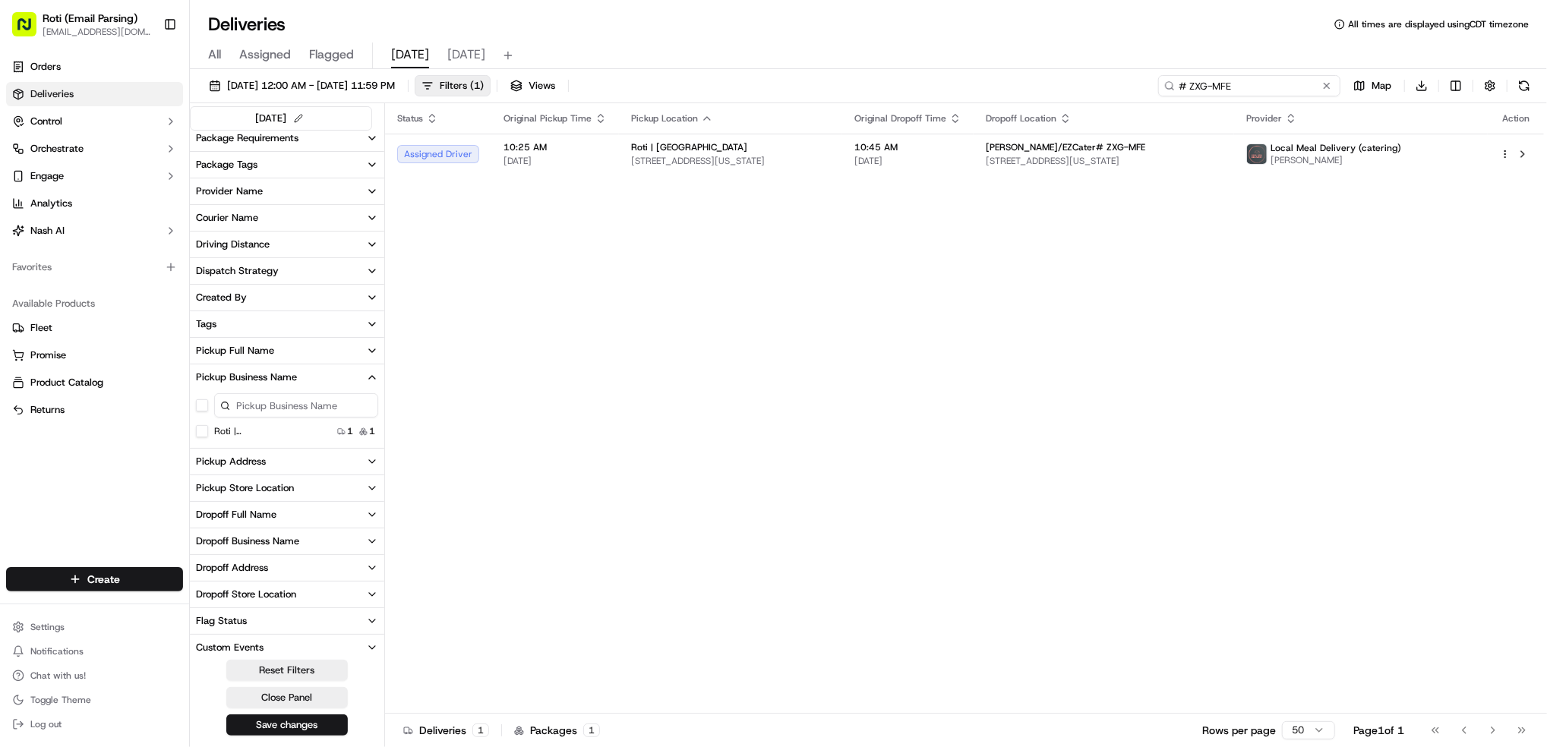
click at [1094, 77] on div "[DATE] 12:00 AM - [DATE] 11:59 PM Filters ( 1 ) Views # ZXG-MFE Map Download" at bounding box center [868, 89] width 1357 height 28
paste input "Needs Confirmation [DATE] 11:30 AM Deliver 11:15-11:30 AM [PERSON_NAME] & [PERS…"
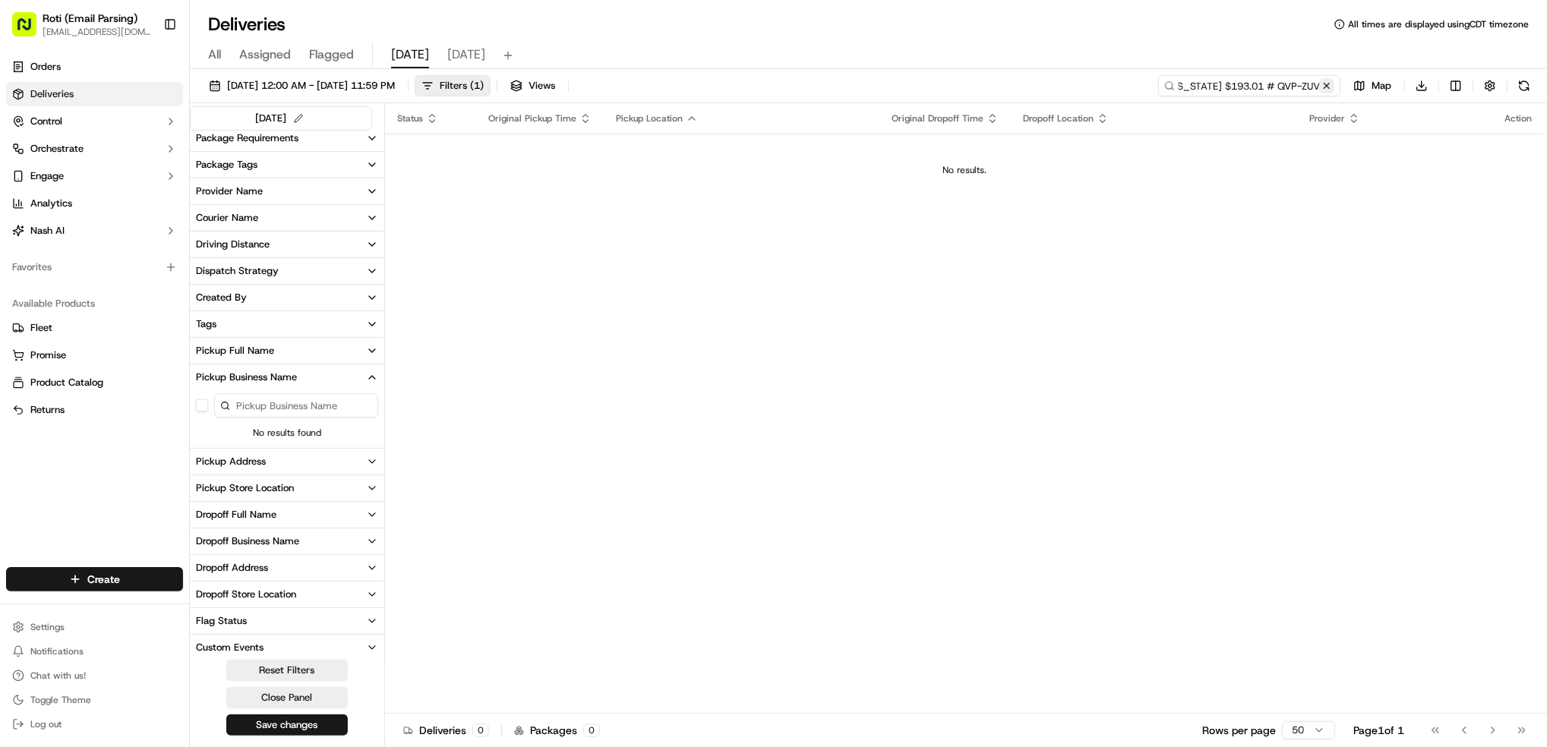
type input "Needs Confirmation [DATE] 11:30 AM Deliver 11:15-11:30 AM [PERSON_NAME] & [PERS…"
click at [1330, 90] on button at bounding box center [1326, 85] width 15 height 15
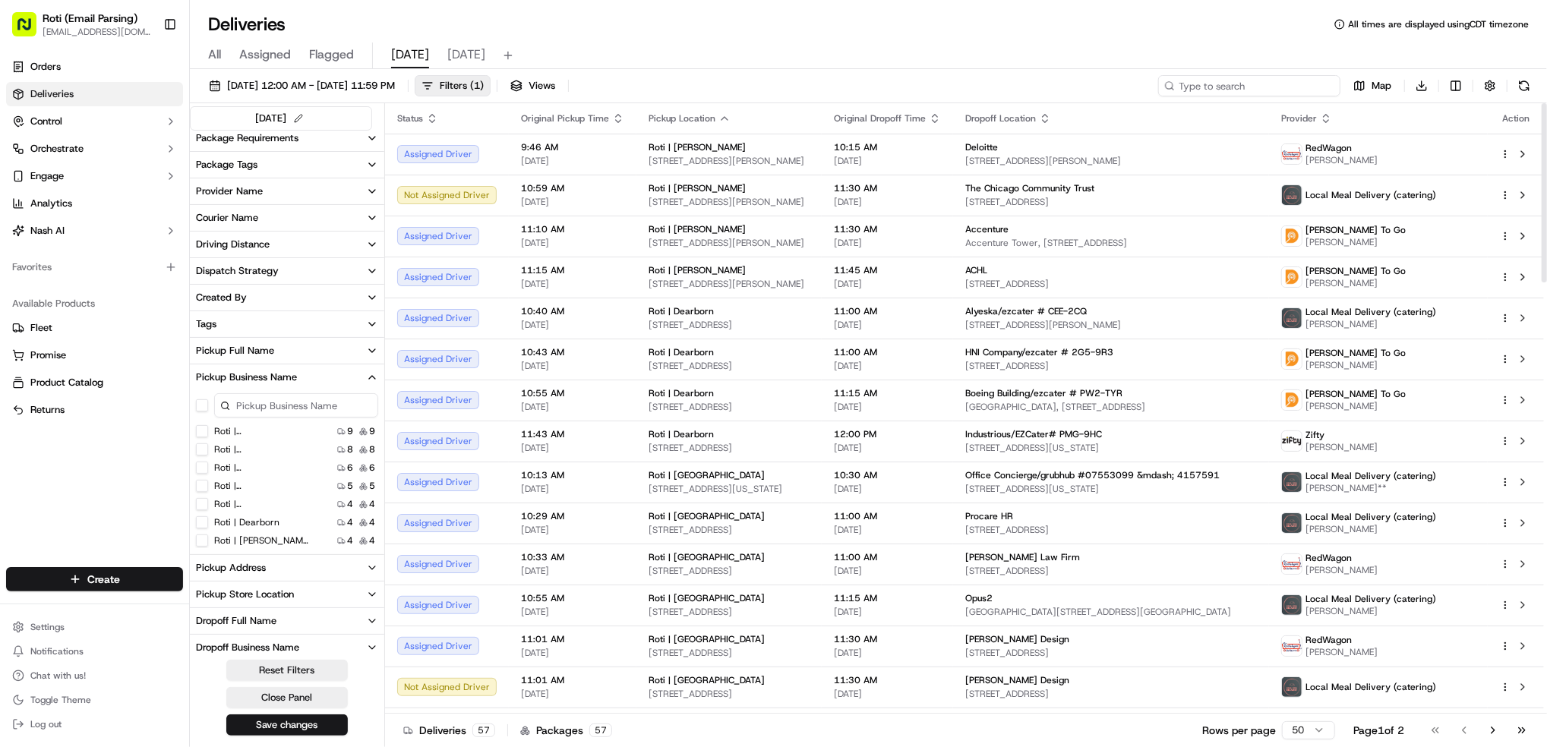
click at [1261, 89] on input at bounding box center [1249, 85] width 182 height 21
paste input "# 921-U64"
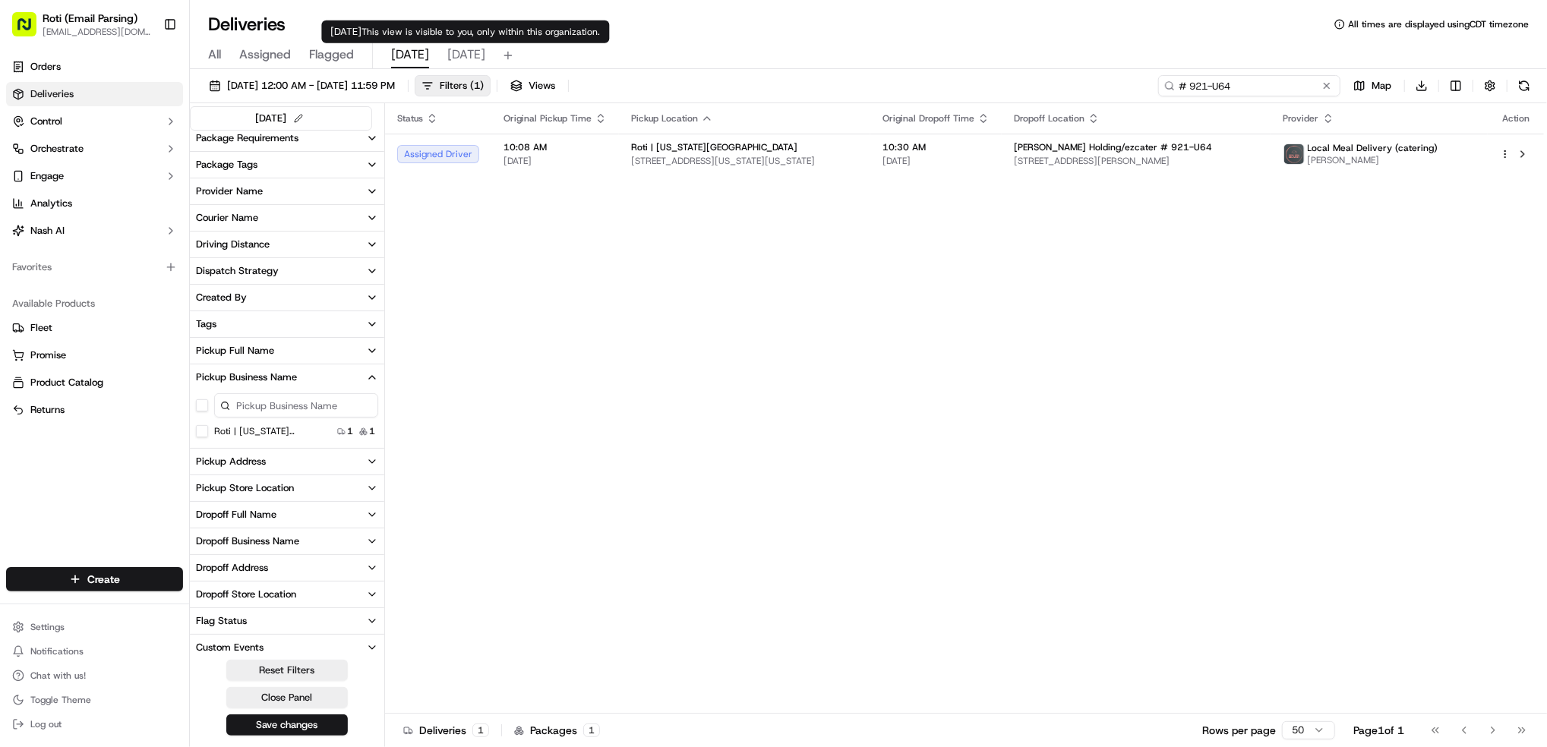
type input "# 921-U64"
drag, startPoint x: 1245, startPoint y: 84, endPoint x: 909, endPoint y: 57, distance: 337.5
click at [985, 65] on div "Deliveries All times are displayed using CDT timezone All Assigned Flagged [DAT…" at bounding box center [868, 373] width 1357 height 747
paste input "# XE4-8ZM"
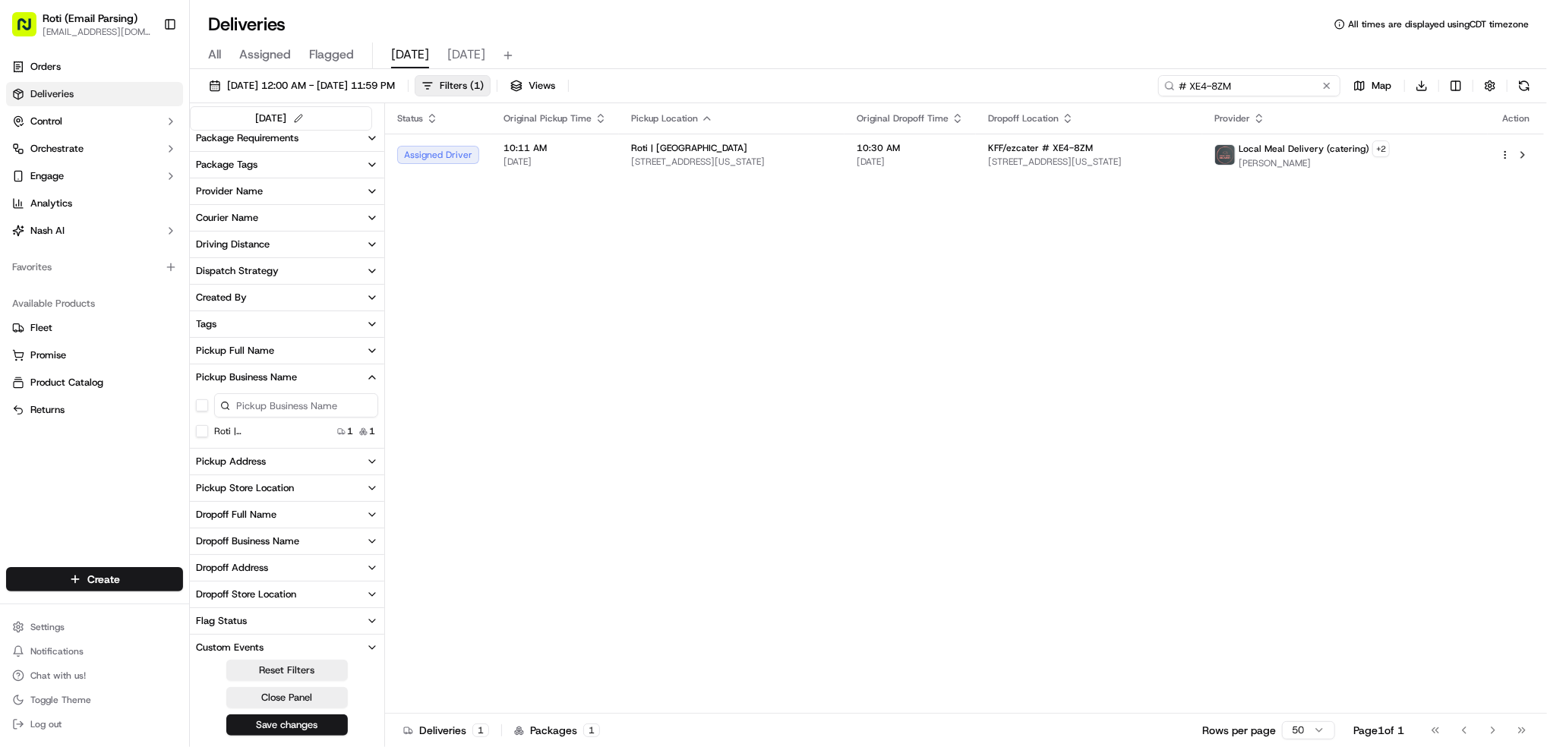
type input "# XE4-8ZM"
drag, startPoint x: 1245, startPoint y: 83, endPoint x: 418, endPoint y: 57, distance: 827.4
click at [989, 77] on div "[DATE] 12:00 AM - [DATE] 11:59 PM Filters ( 1 ) Views # XE4-8ZM Map Download" at bounding box center [868, 89] width 1357 height 28
paste input "# QVP-ZUV"
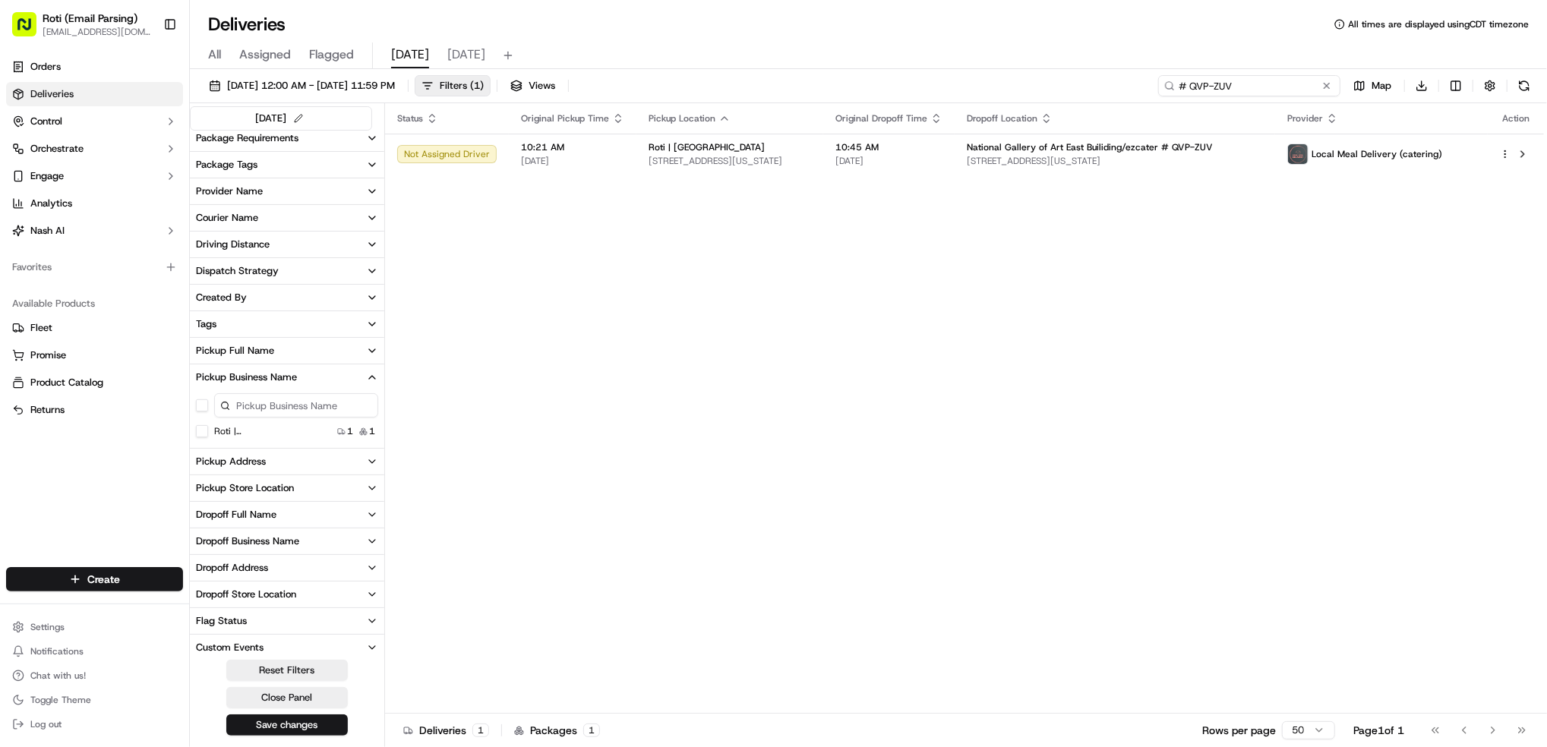
type input "# QVP-ZUV"
drag, startPoint x: 1198, startPoint y: 70, endPoint x: 970, endPoint y: 57, distance: 228.9
click at [1043, 57] on div "Deliveries All times are displayed using CDT timezone All Assigned Flagged [DAT…" at bounding box center [868, 373] width 1357 height 747
paste input "# XE4-8ZM"
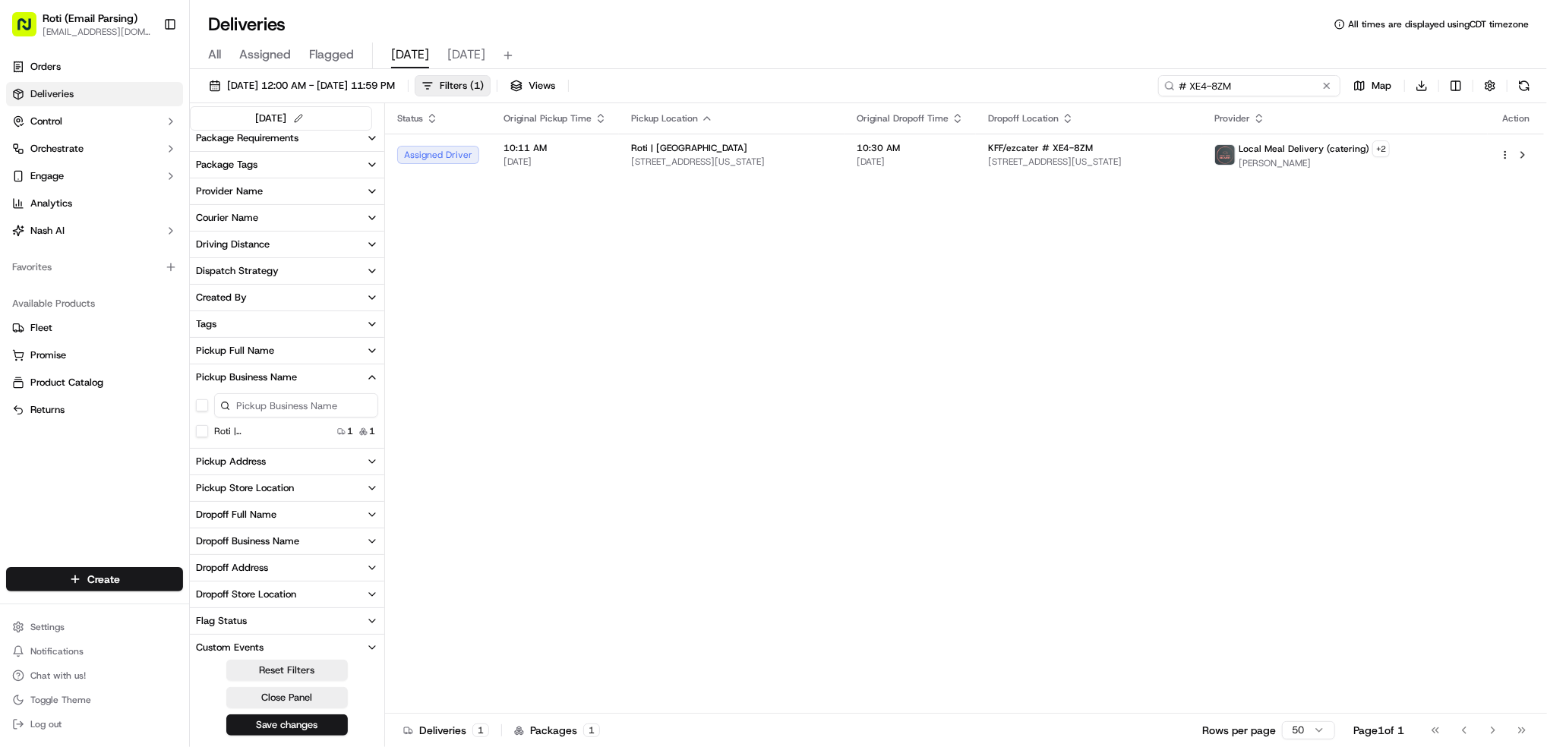
type input "# XE4-8ZM"
